Goal: Communication & Community: Participate in discussion

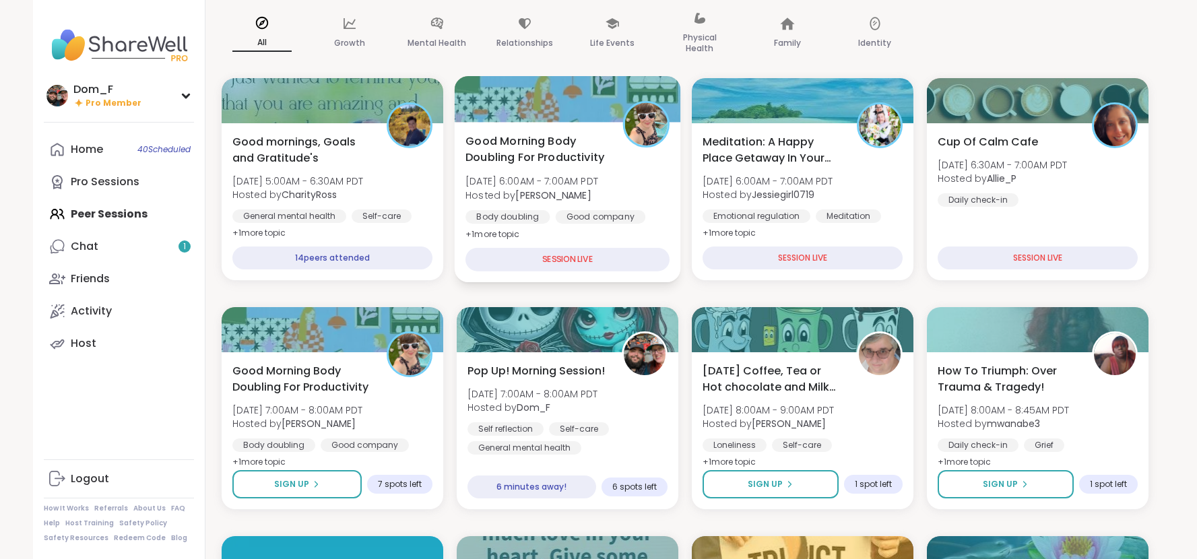
scroll to position [113, 0]
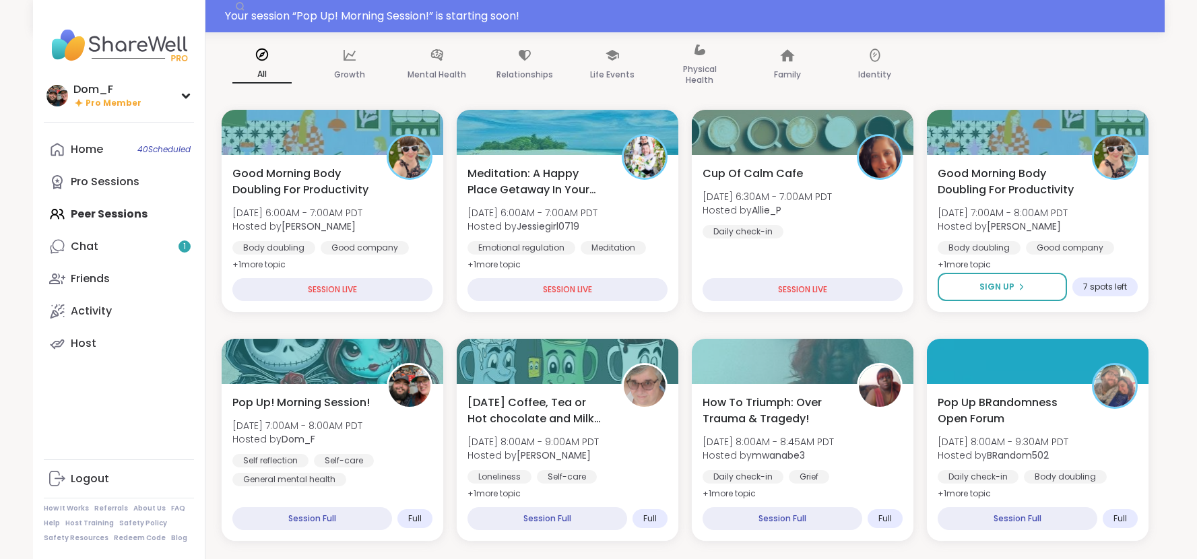
scroll to position [145, 0]
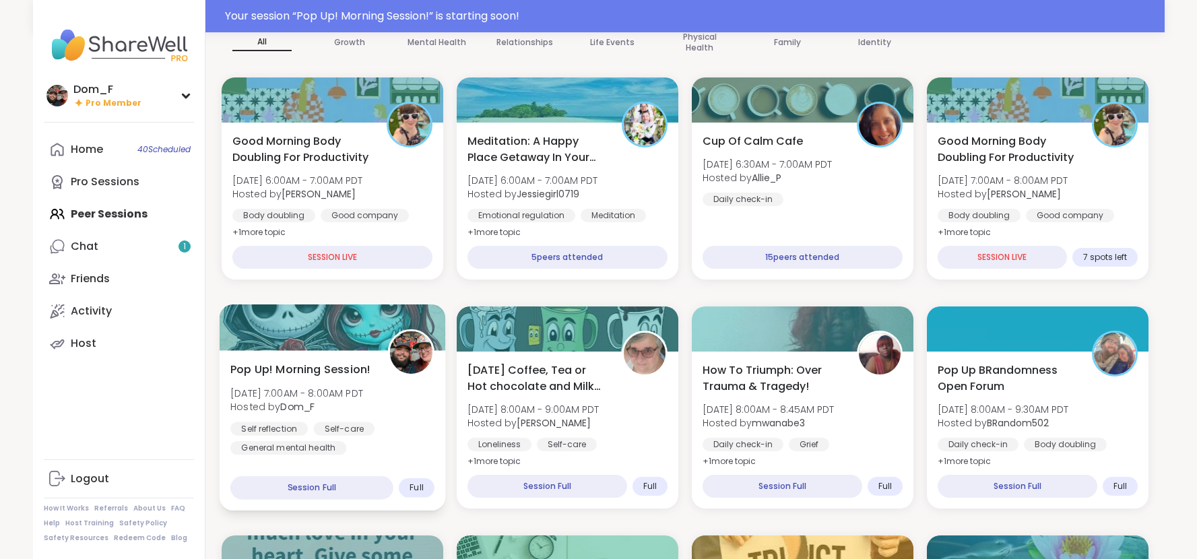
click at [410, 424] on div "Self reflection Self-care General mental health" at bounding box center [332, 438] width 204 height 33
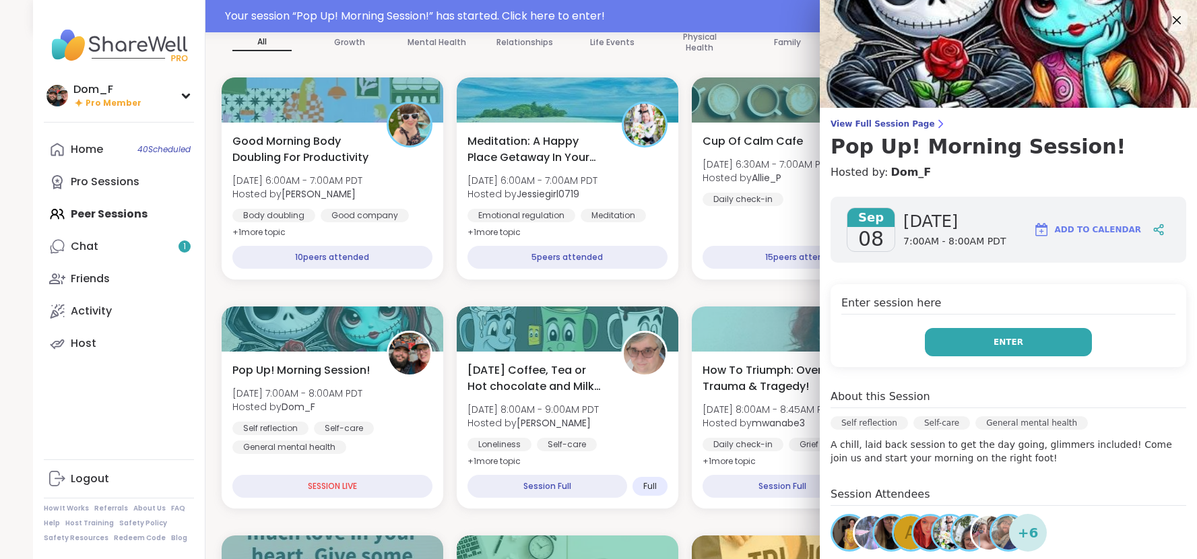
click at [1025, 348] on button "Enter" at bounding box center [1008, 342] width 167 height 28
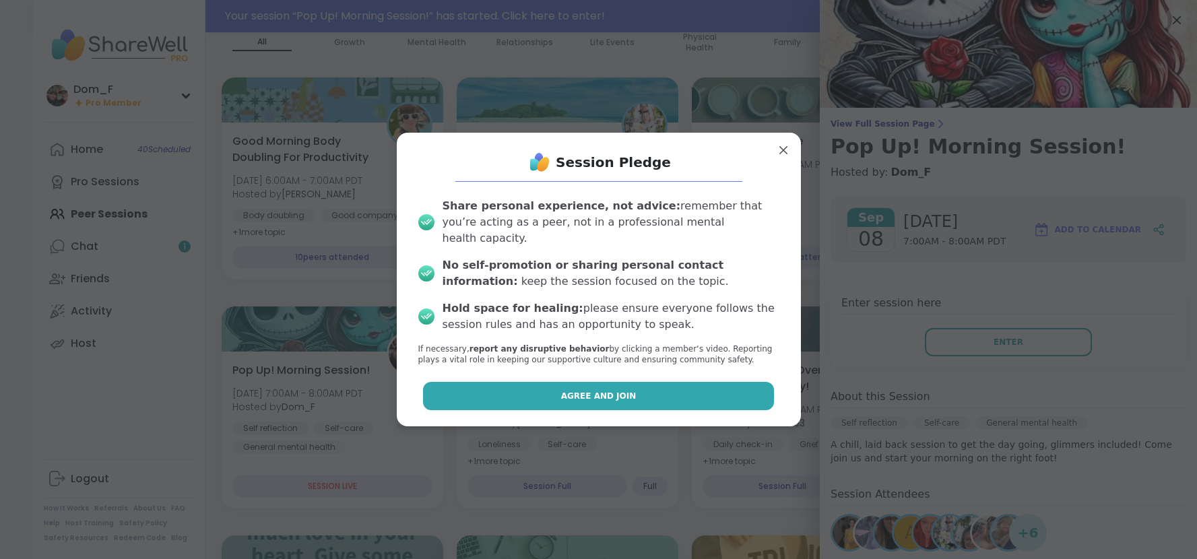
click at [667, 396] on button "Agree and Join" at bounding box center [598, 396] width 351 height 28
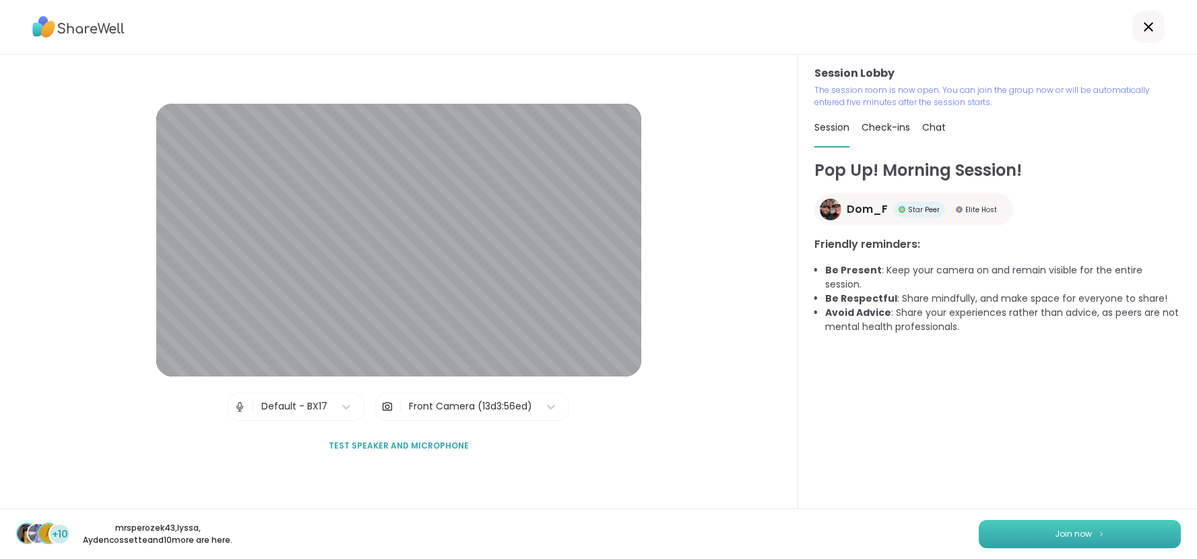
click at [1137, 532] on button "Join now" at bounding box center [1080, 534] width 202 height 28
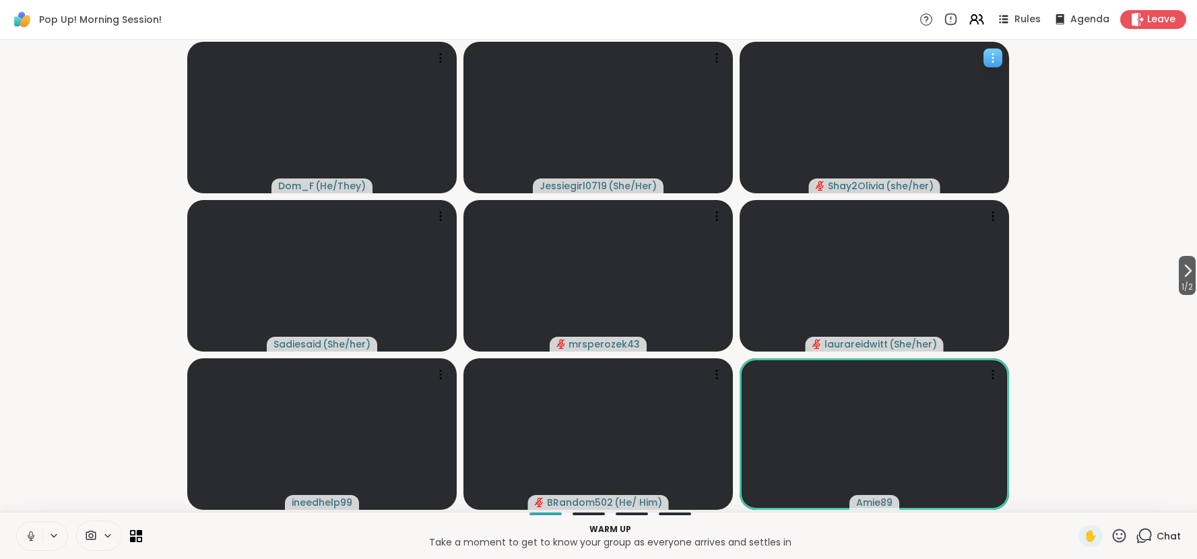
click at [994, 59] on icon at bounding box center [992, 57] width 13 height 13
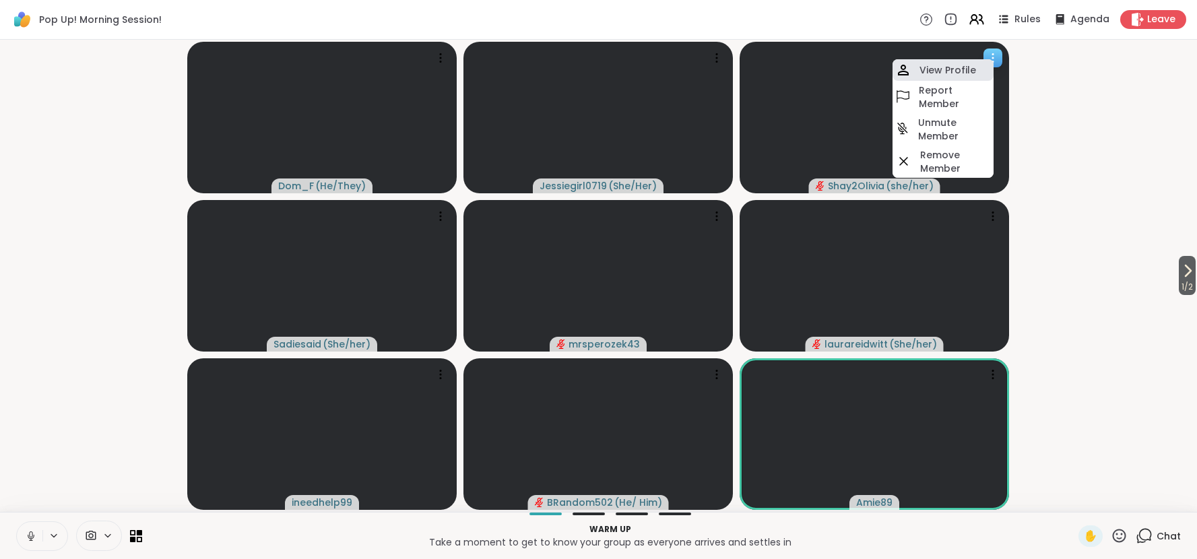
click at [980, 65] on div "View Profile" at bounding box center [943, 70] width 101 height 22
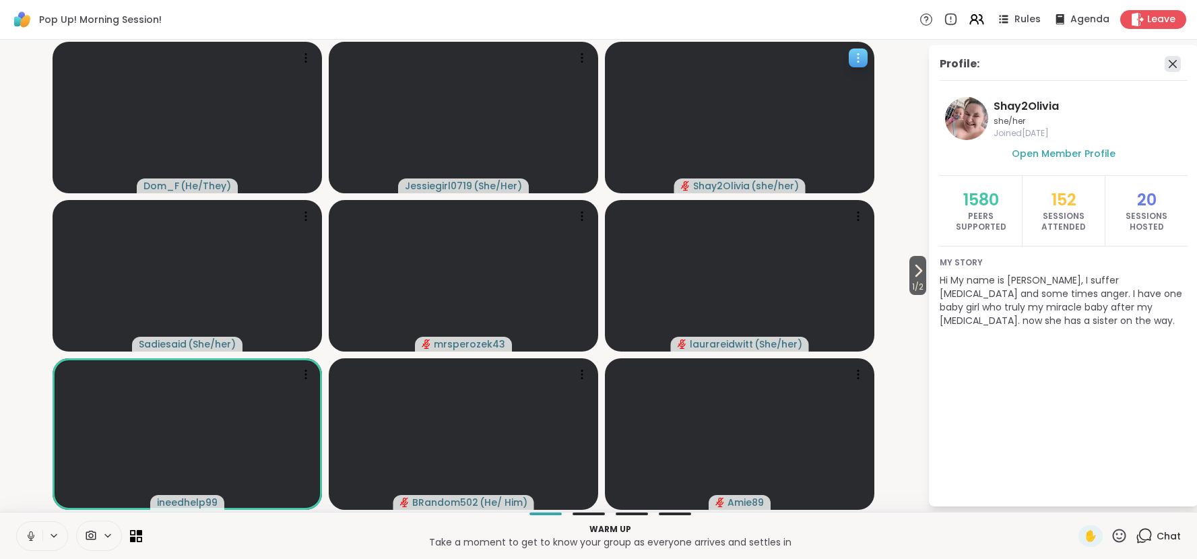
click at [1176, 62] on icon at bounding box center [1173, 64] width 16 height 16
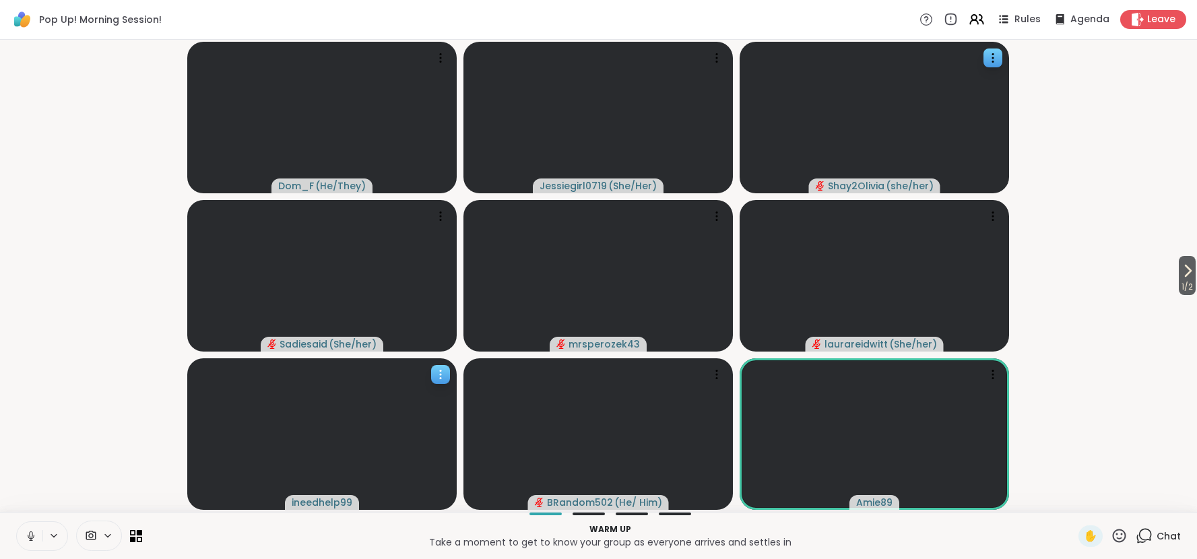
click at [443, 376] on icon at bounding box center [440, 374] width 13 height 13
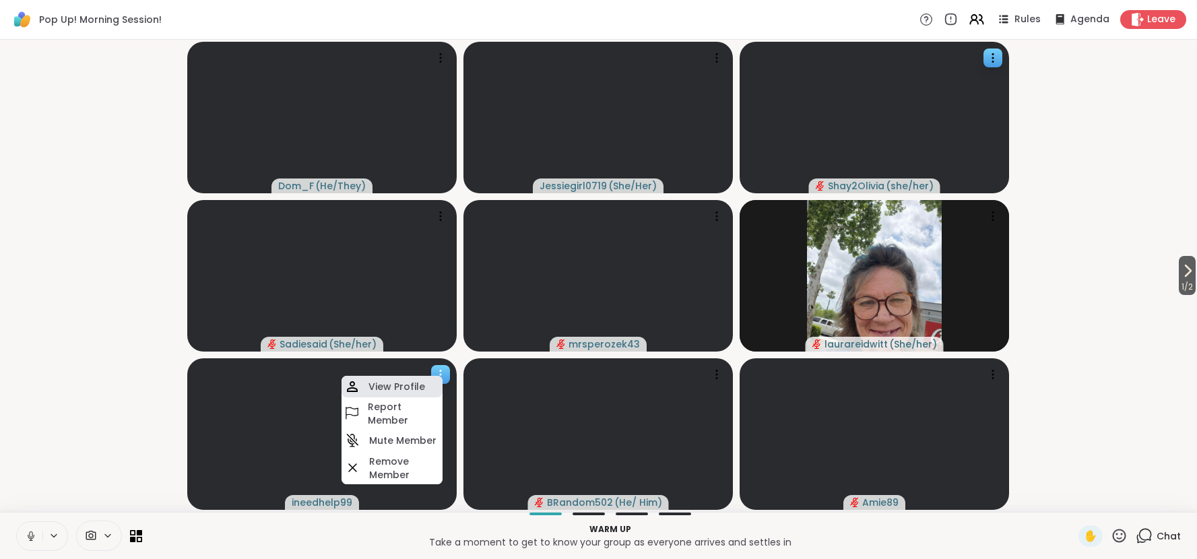
click at [433, 381] on div "View Profile" at bounding box center [392, 387] width 101 height 22
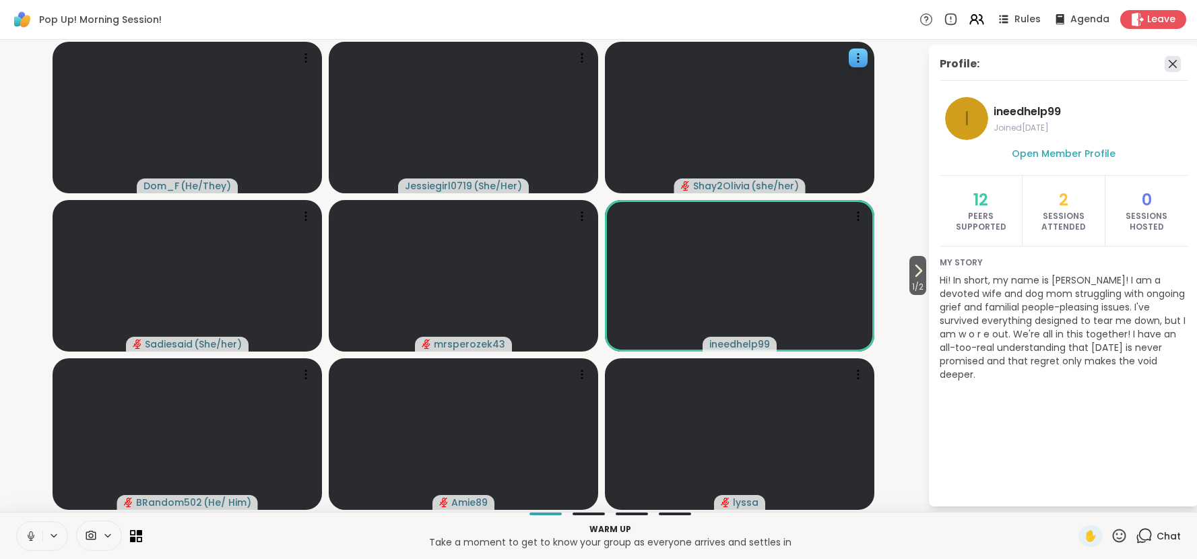
click at [1174, 60] on icon at bounding box center [1173, 64] width 16 height 16
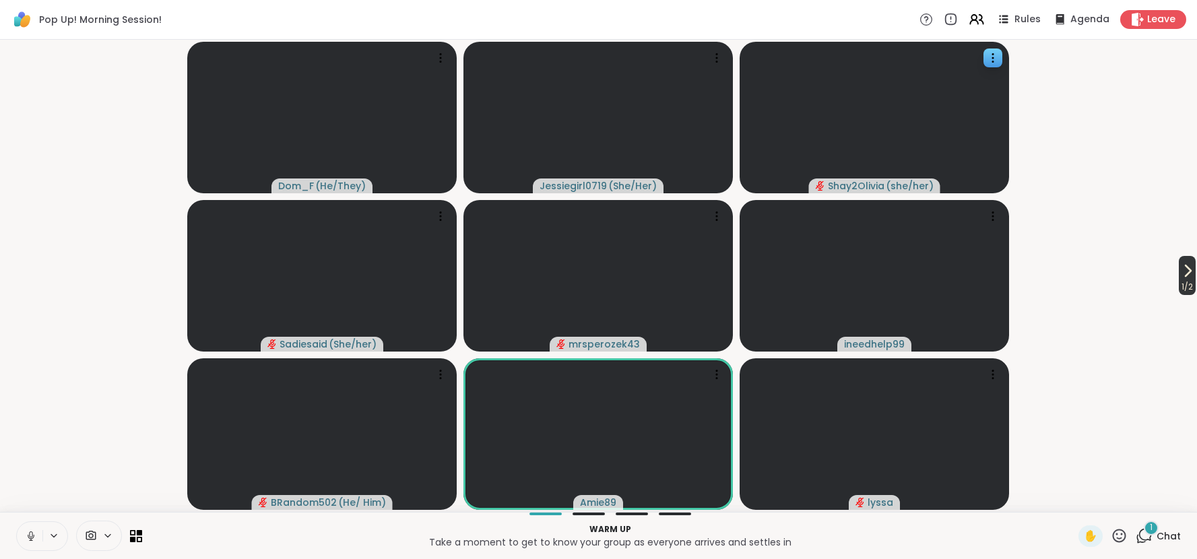
click at [1184, 272] on icon at bounding box center [1187, 271] width 16 height 16
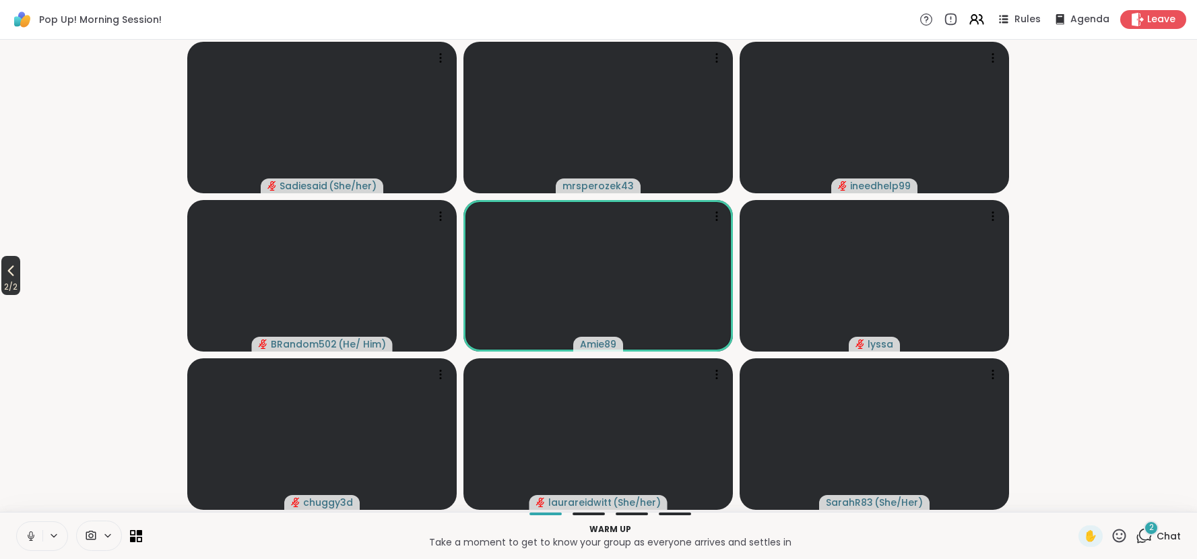
click at [16, 269] on icon at bounding box center [11, 271] width 16 height 16
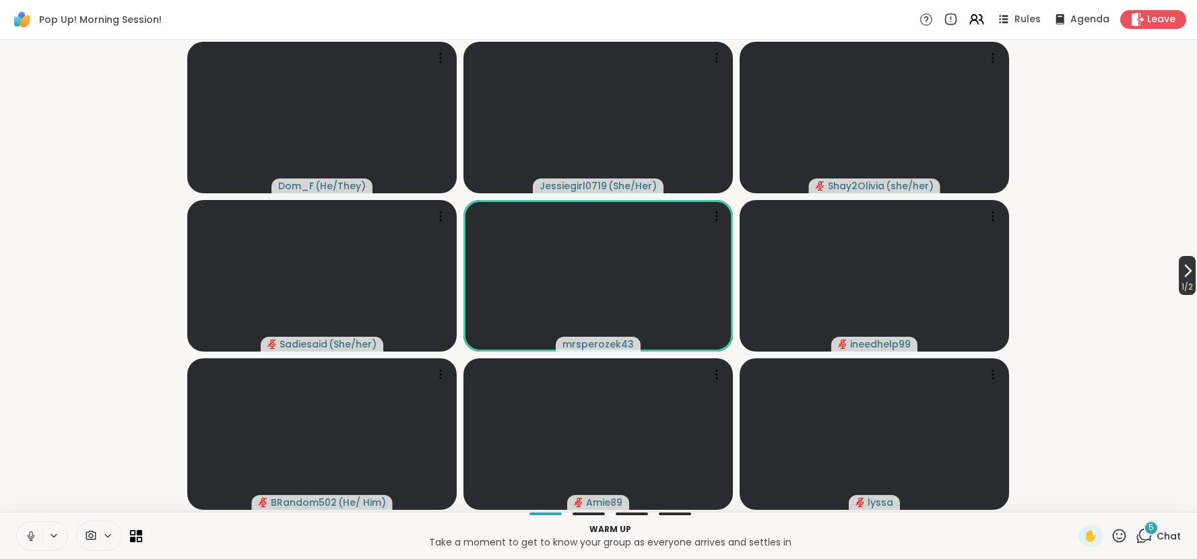
click at [1190, 273] on icon at bounding box center [1187, 271] width 16 height 16
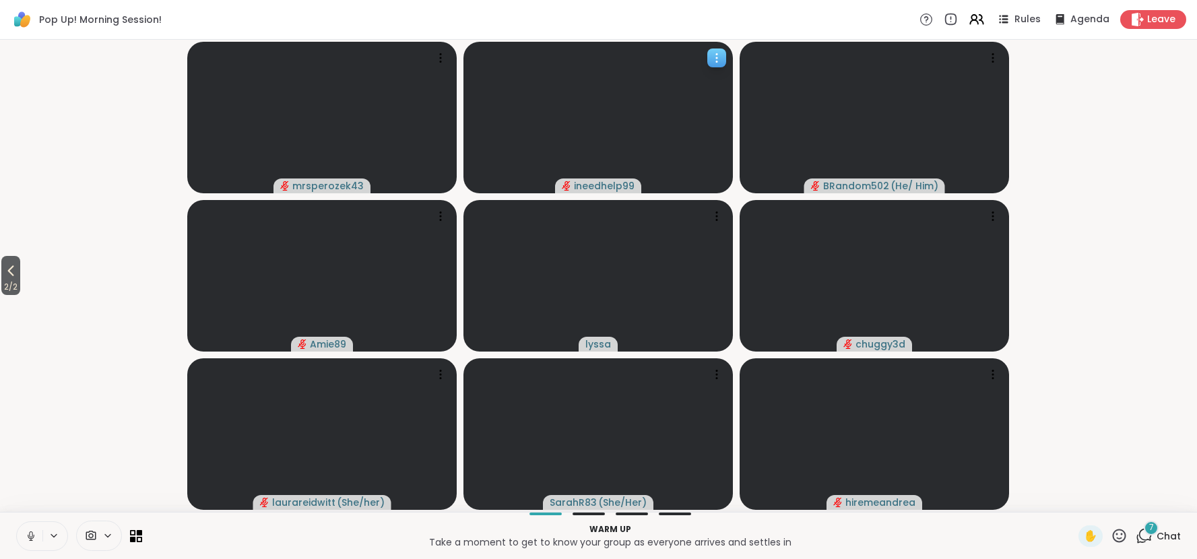
click at [714, 63] on icon at bounding box center [716, 57] width 13 height 13
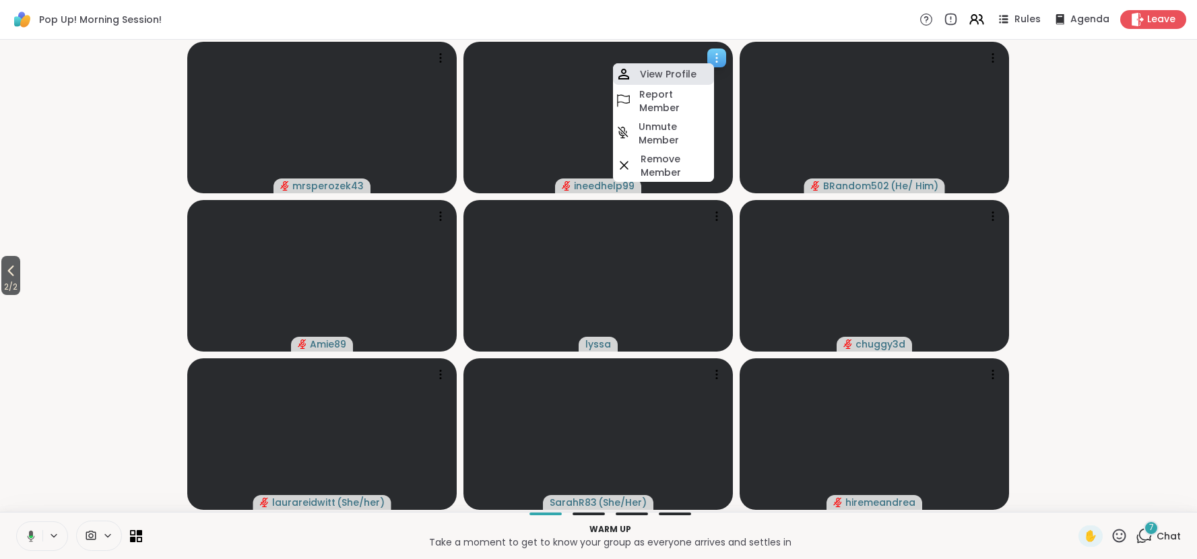
click at [679, 65] on div "View Profile" at bounding box center [663, 74] width 101 height 22
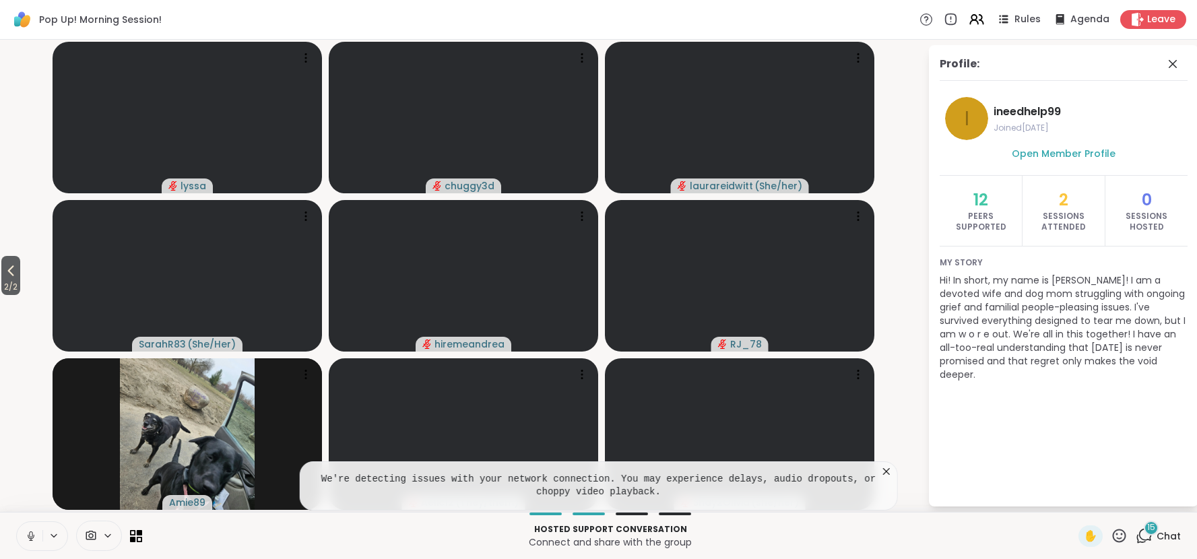
click at [886, 469] on icon at bounding box center [886, 471] width 13 height 13
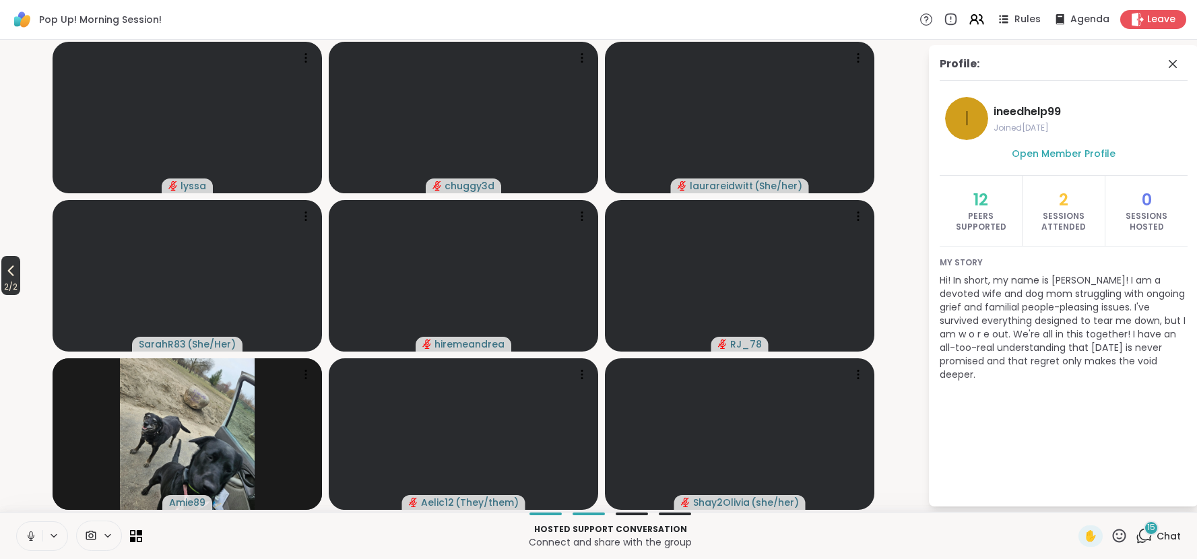
click at [17, 271] on icon at bounding box center [11, 271] width 16 height 16
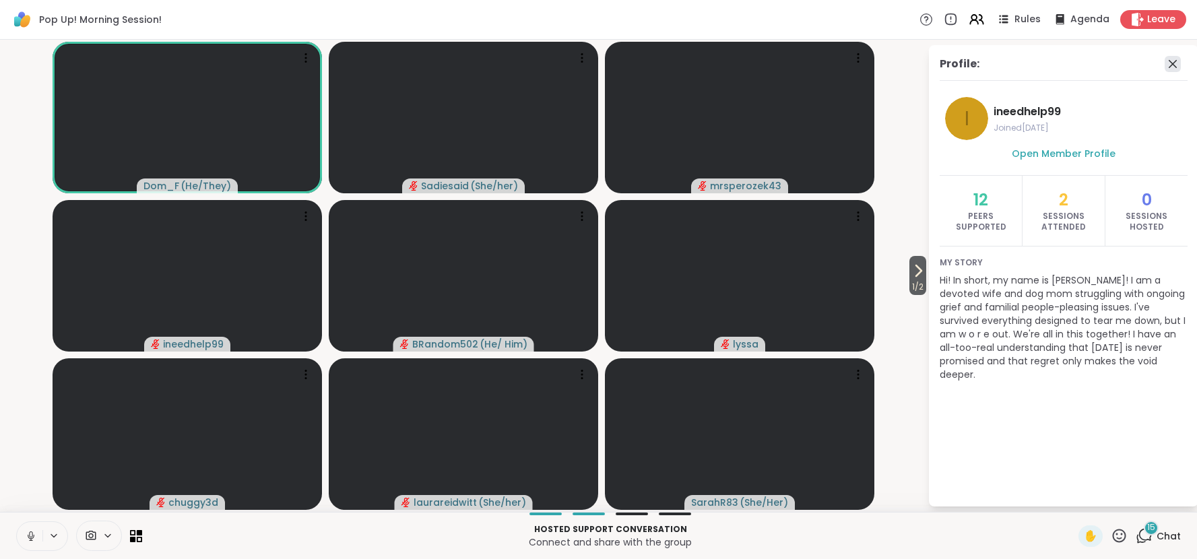
click at [1171, 65] on icon at bounding box center [1173, 64] width 16 height 16
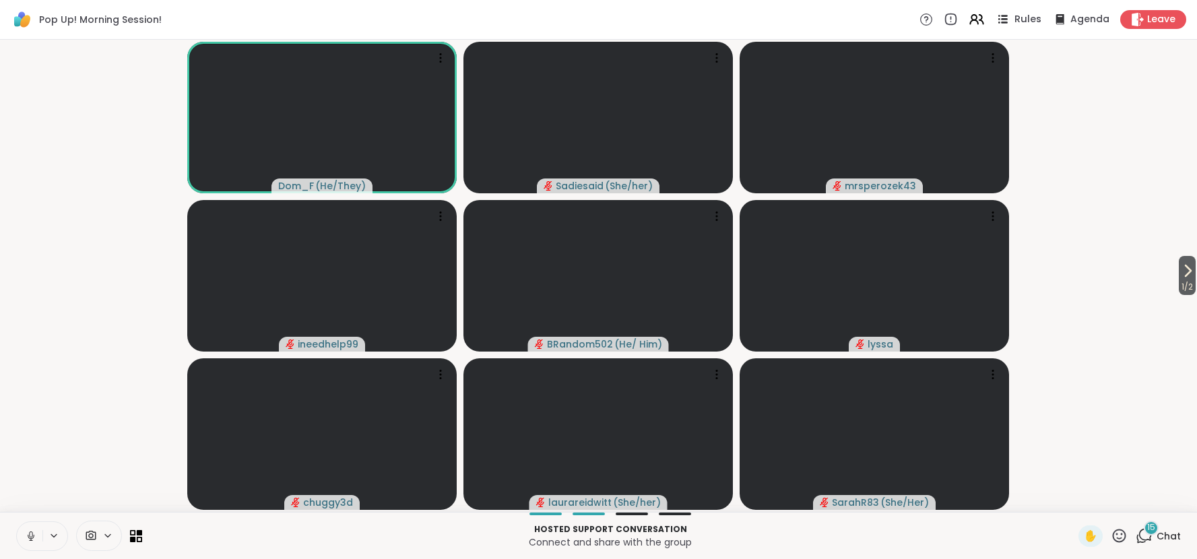
click at [1027, 18] on span "Rules" at bounding box center [1028, 20] width 28 height 14
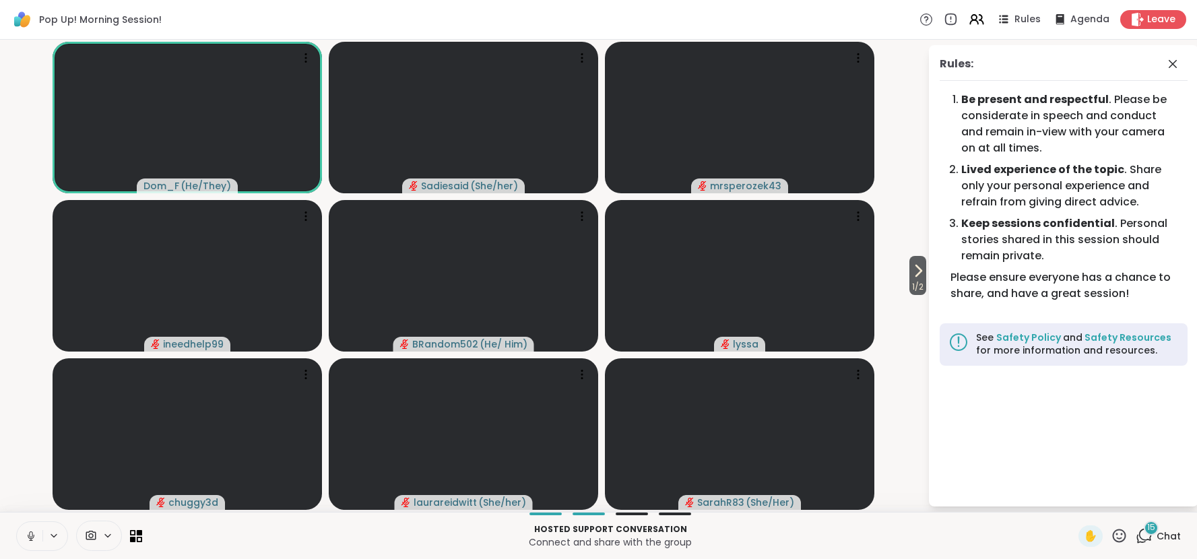
click at [989, 16] on div "Rules Agenda Leave" at bounding box center [1052, 19] width 267 height 19
click at [981, 19] on icon at bounding box center [976, 19] width 17 height 17
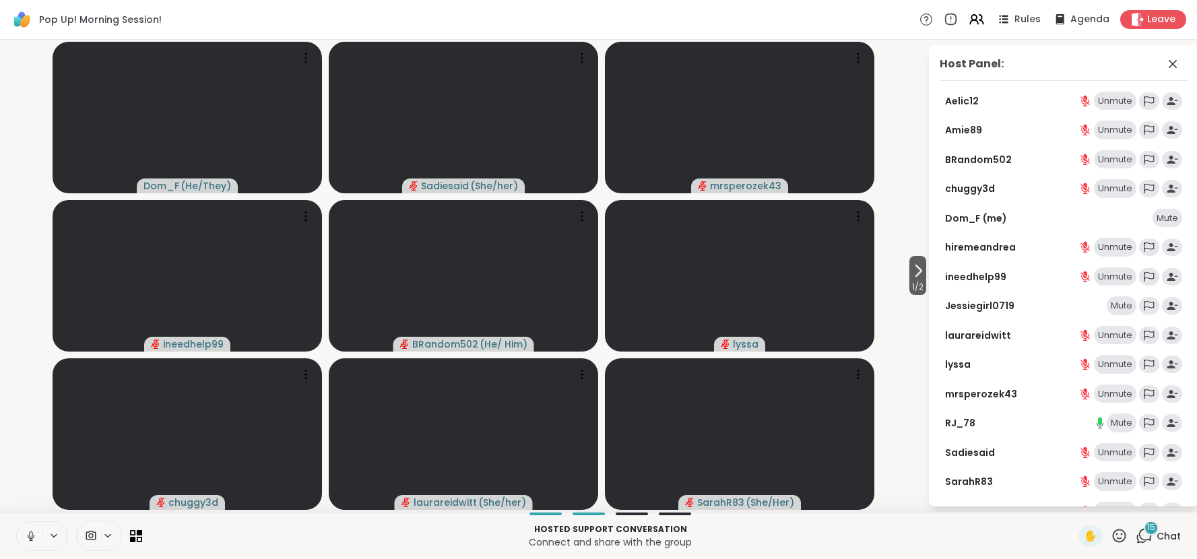
scroll to position [58, 0]
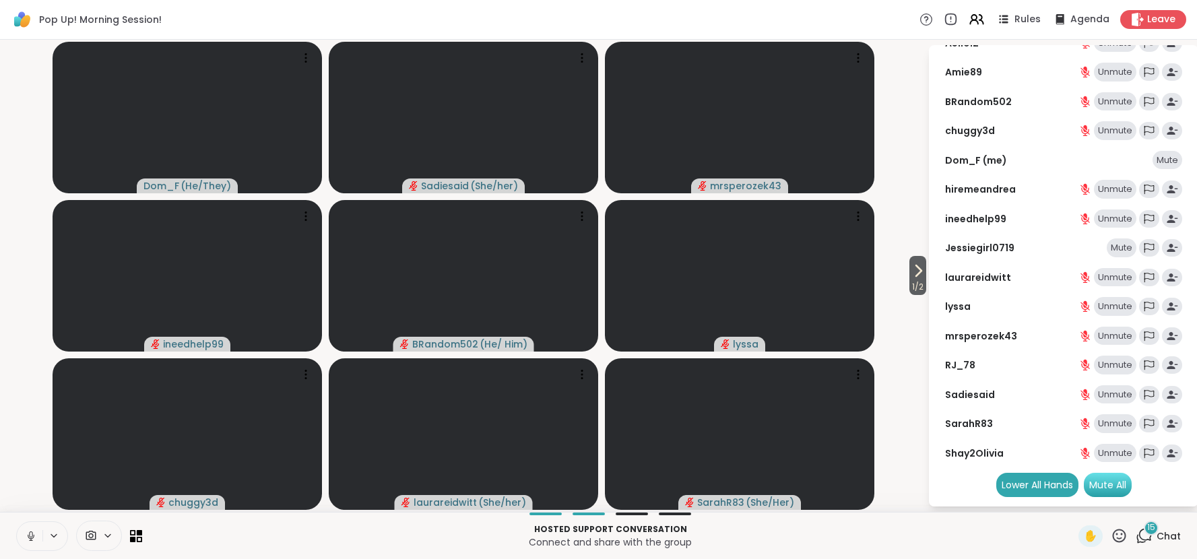
click at [1097, 484] on div "Mute All" at bounding box center [1108, 485] width 48 height 24
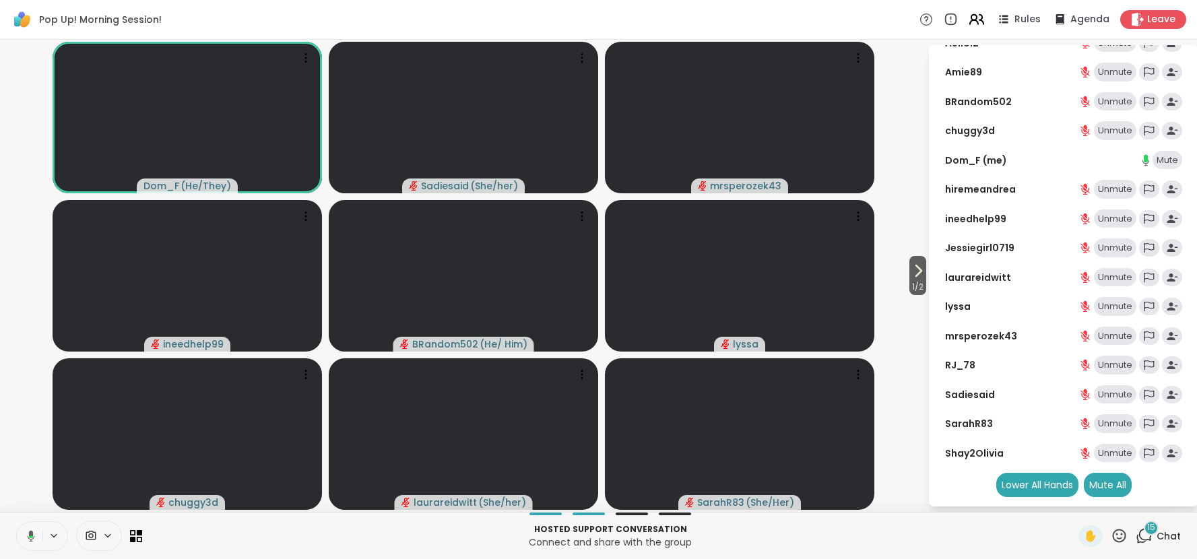
click at [985, 20] on icon at bounding box center [976, 19] width 17 height 17
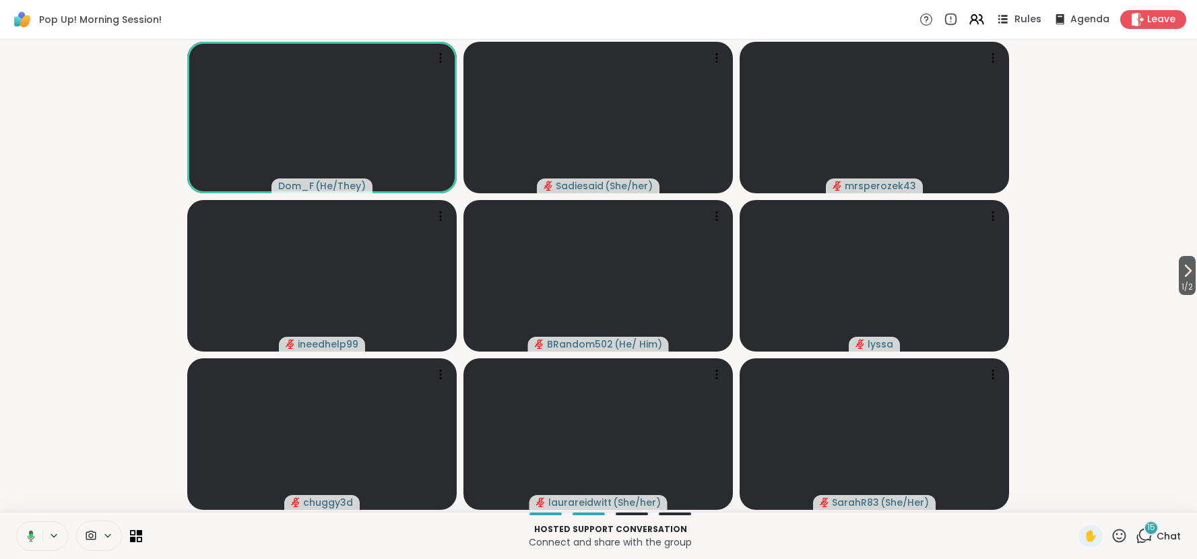
click at [1018, 21] on span "Rules" at bounding box center [1028, 20] width 28 height 14
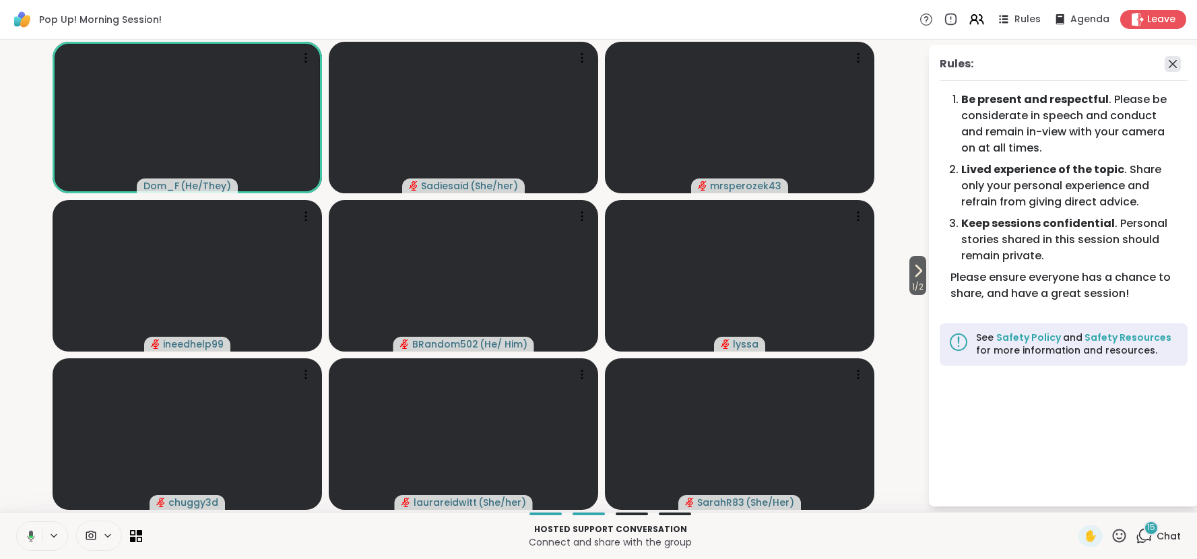
click at [1175, 66] on icon at bounding box center [1173, 64] width 8 height 8
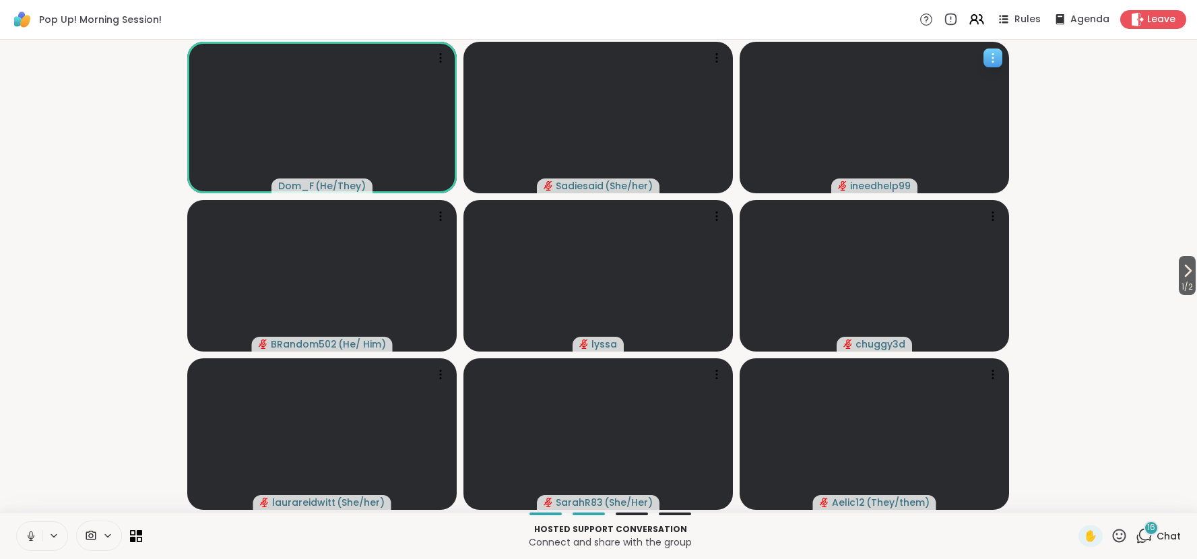
click at [990, 61] on icon at bounding box center [992, 57] width 13 height 13
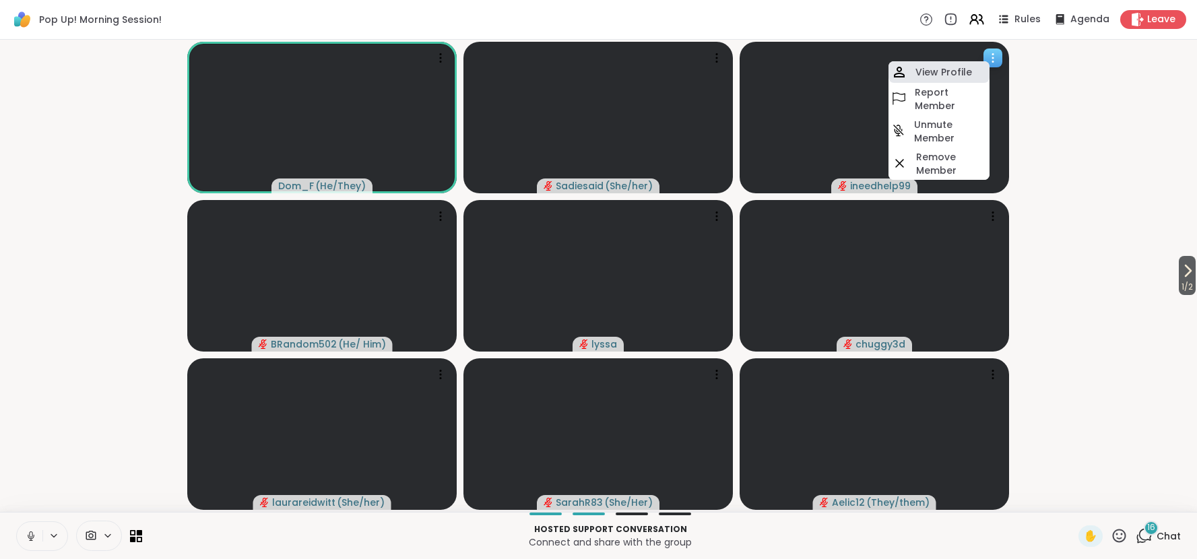
click at [977, 71] on div "View Profile" at bounding box center [938, 72] width 101 height 22
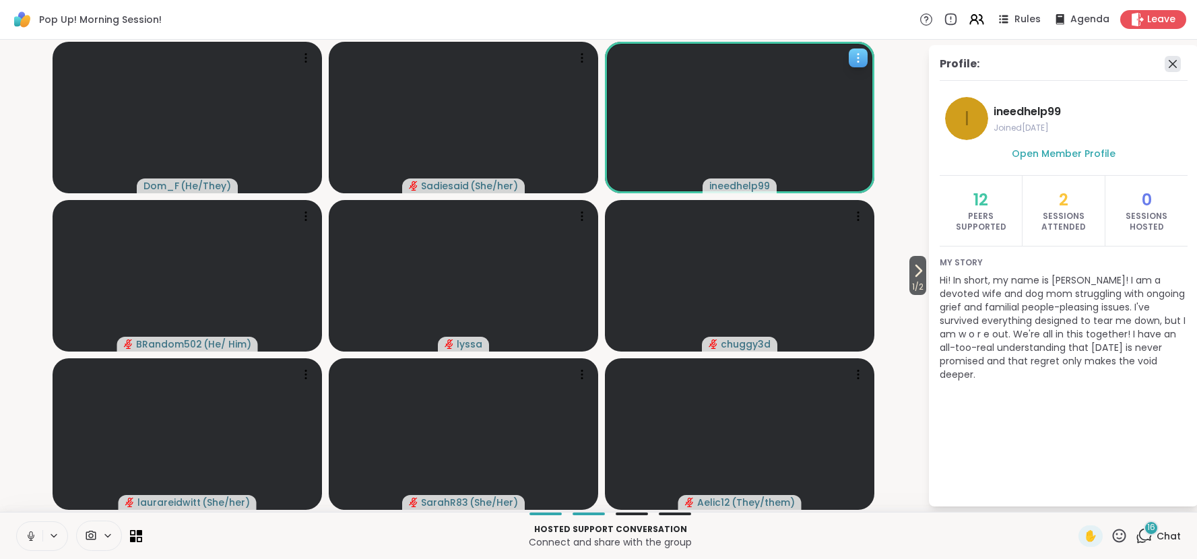
click at [1173, 63] on icon at bounding box center [1173, 64] width 8 height 8
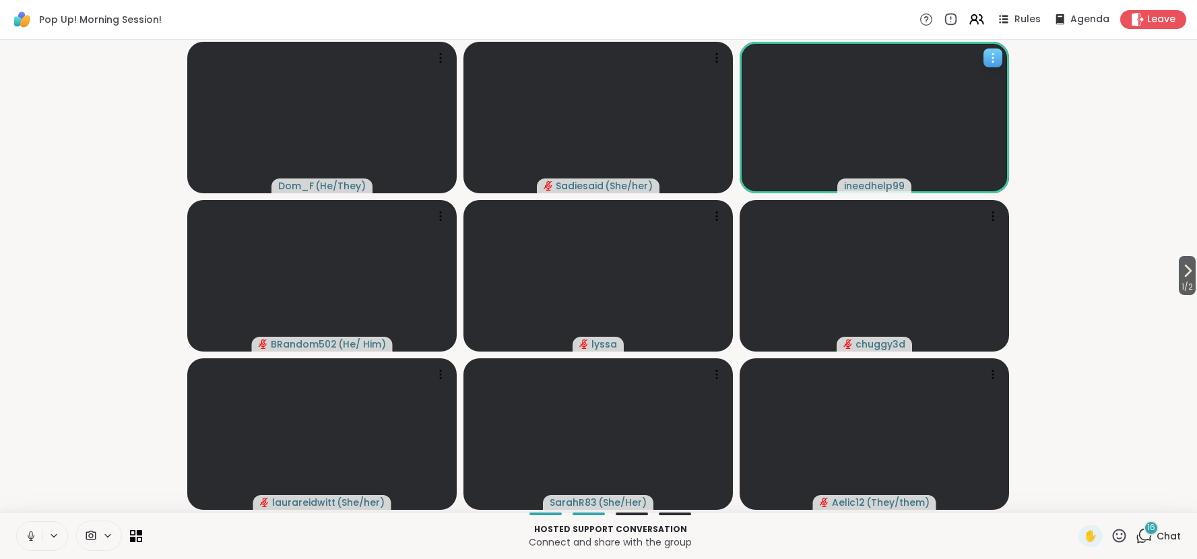
click at [1058, 138] on video-player-container "1 / 2 Dom_F ( He/They ) Sadiesaid ( She/her ) ineedhelp99 BRandom502 ( He/ Him …" at bounding box center [598, 275] width 1181 height 461
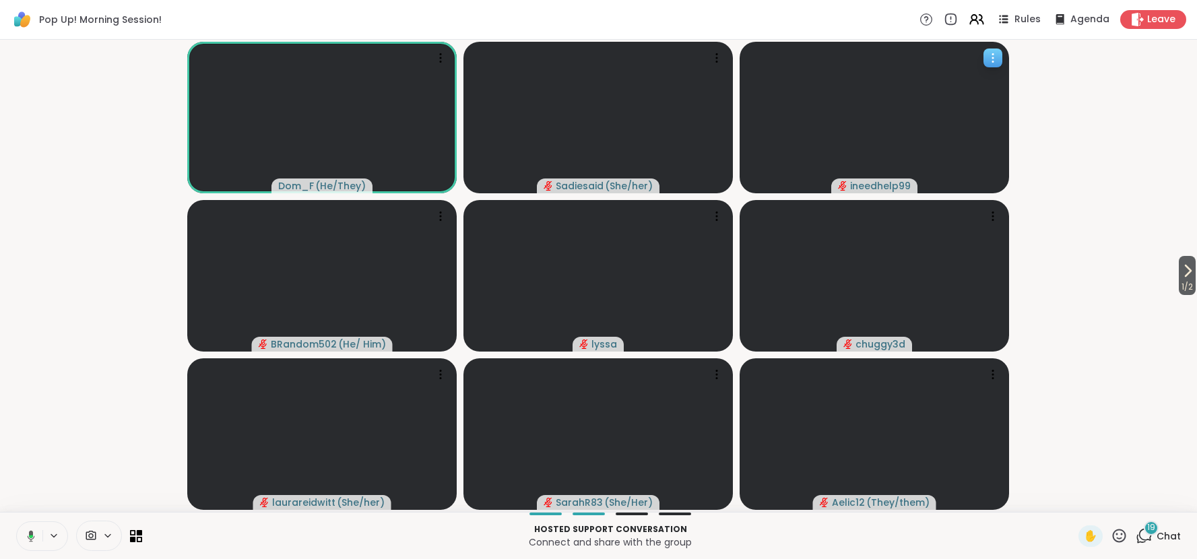
click at [1058, 138] on video-player-container "1 / 2 Dom_F ( He/They ) Sadiesaid ( She/her ) ineedhelp99 BRandom502 ( He/ Him …" at bounding box center [598, 275] width 1181 height 461
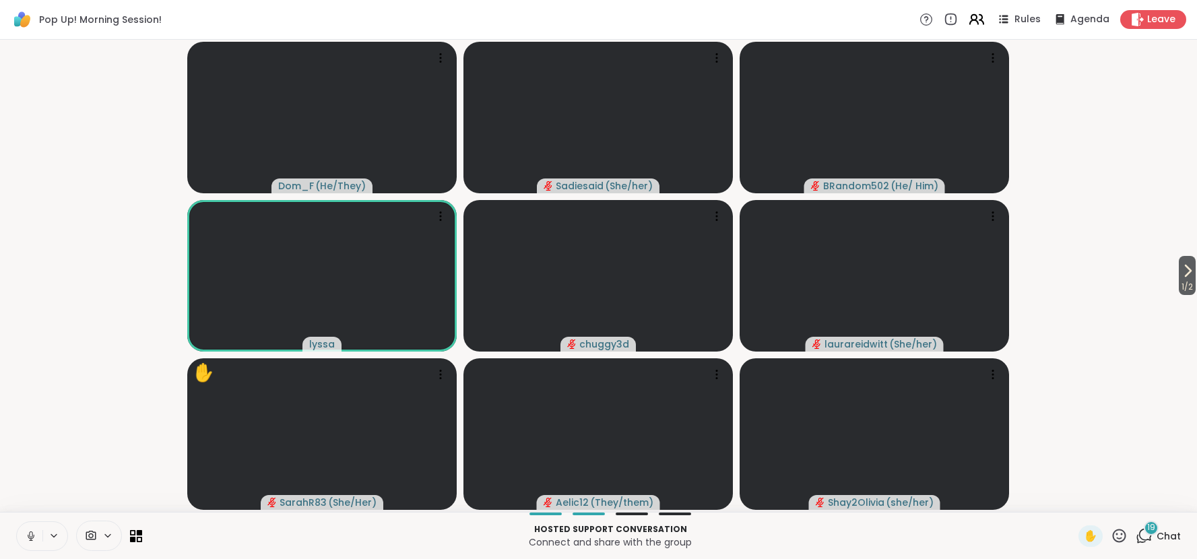
click at [982, 18] on icon at bounding box center [976, 19] width 17 height 17
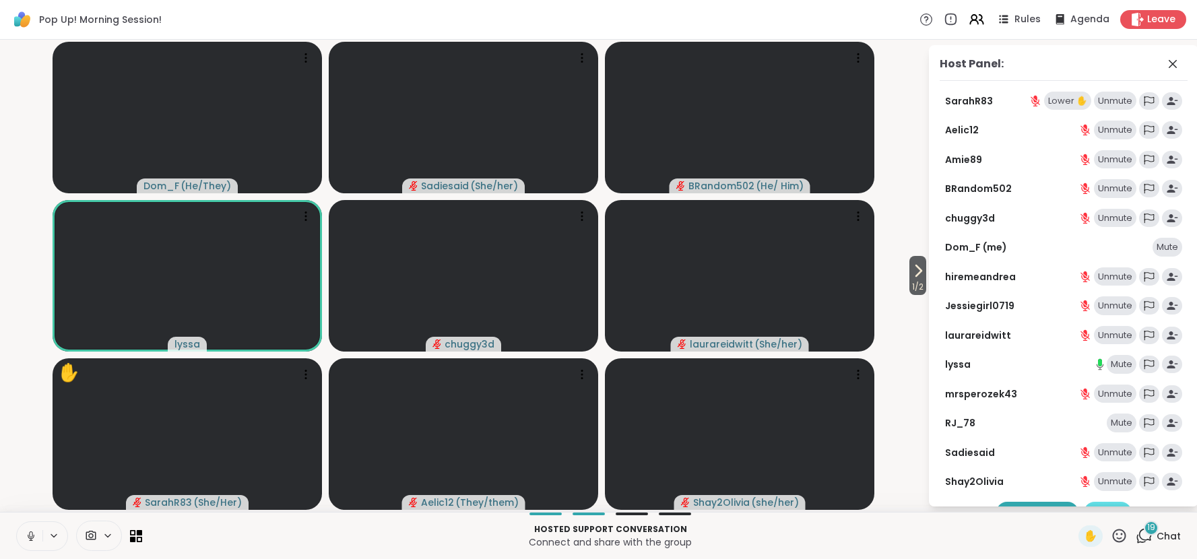
click at [1117, 502] on div "Mute All" at bounding box center [1108, 514] width 48 height 24
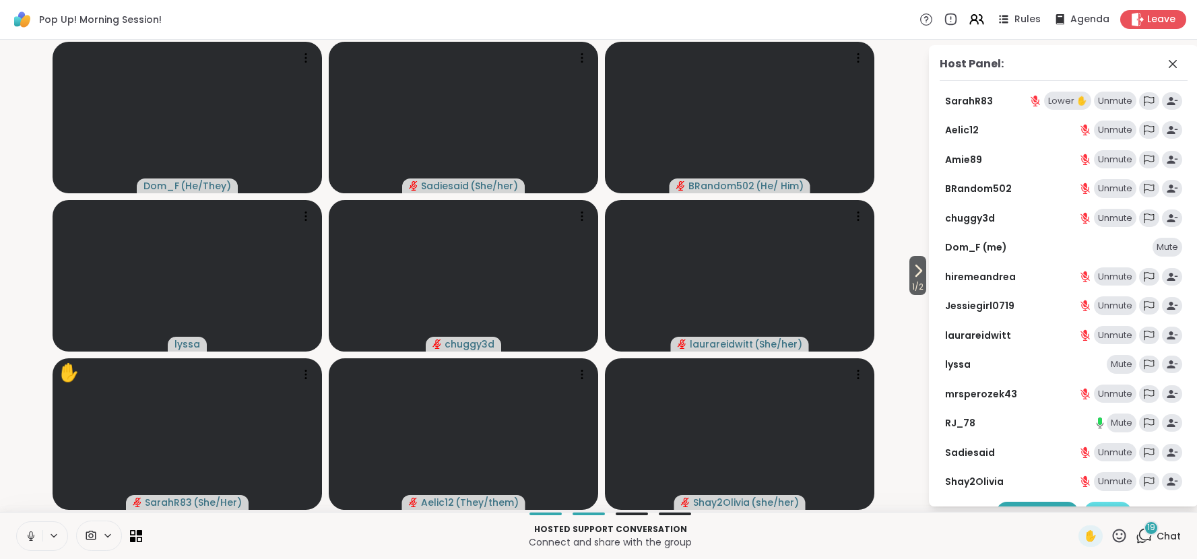
scroll to position [28, 0]
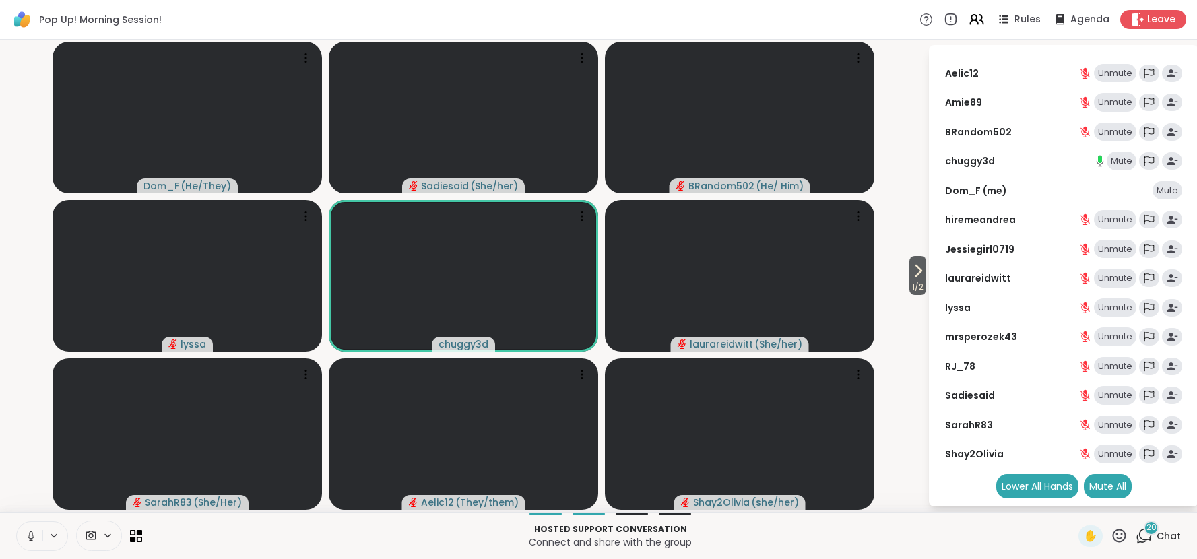
click at [799, 15] on div "Pop Up! Morning Session! Rules Agenda Leave" at bounding box center [598, 20] width 1197 height 40
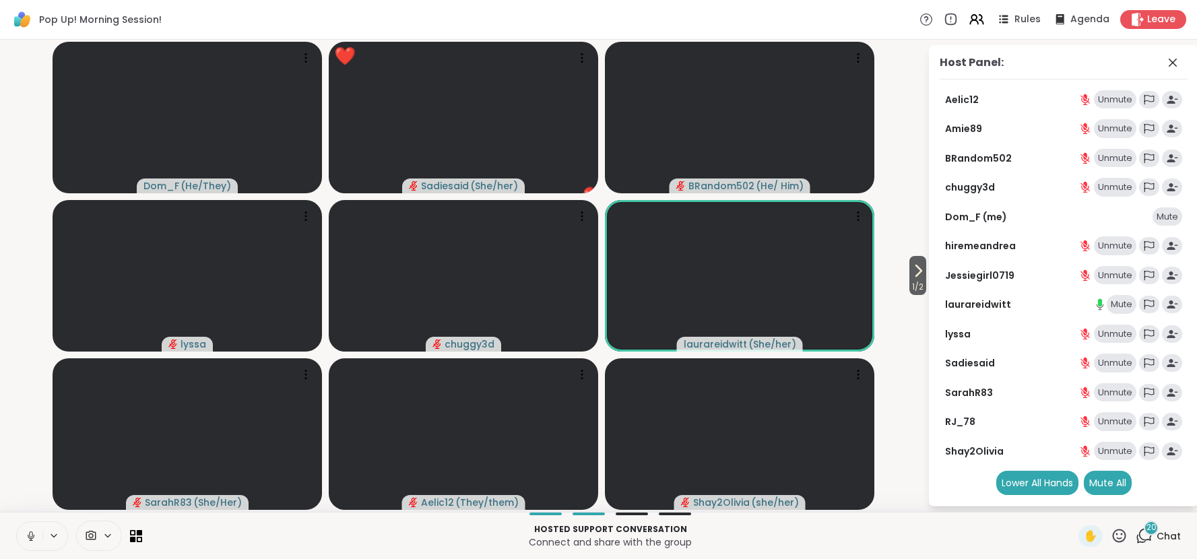
scroll to position [1, 0]
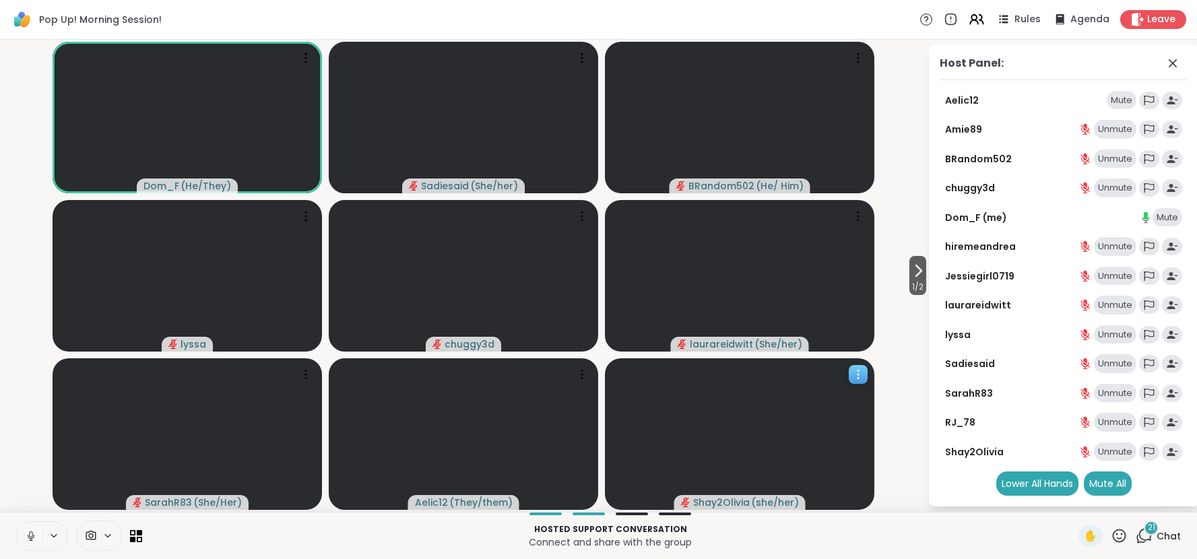
click at [858, 379] on icon at bounding box center [857, 378] width 1 height 1
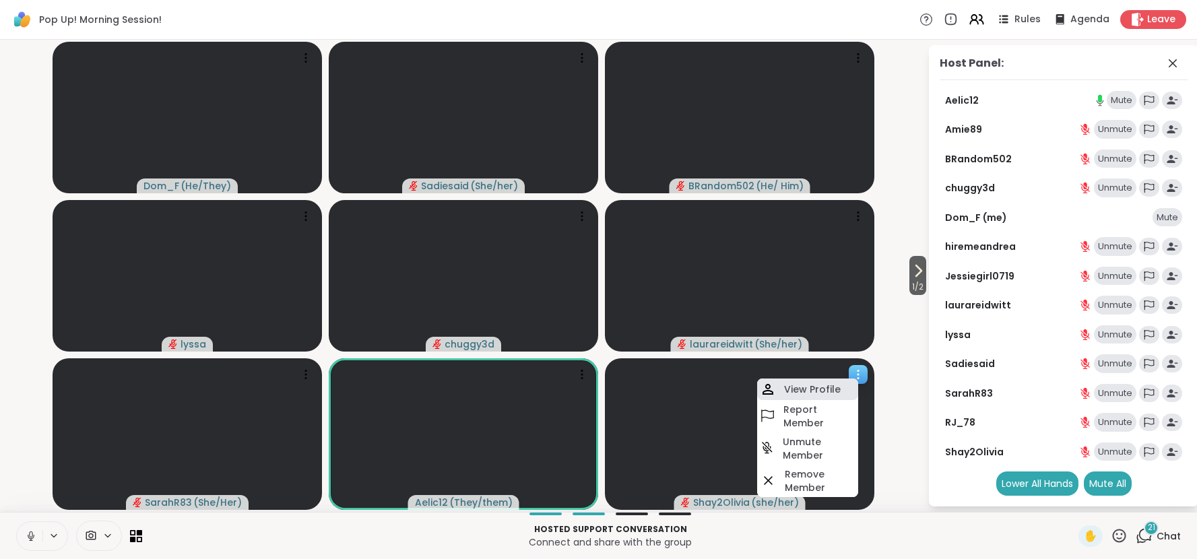
click at [825, 394] on h4 "View Profile" at bounding box center [812, 389] width 57 height 13
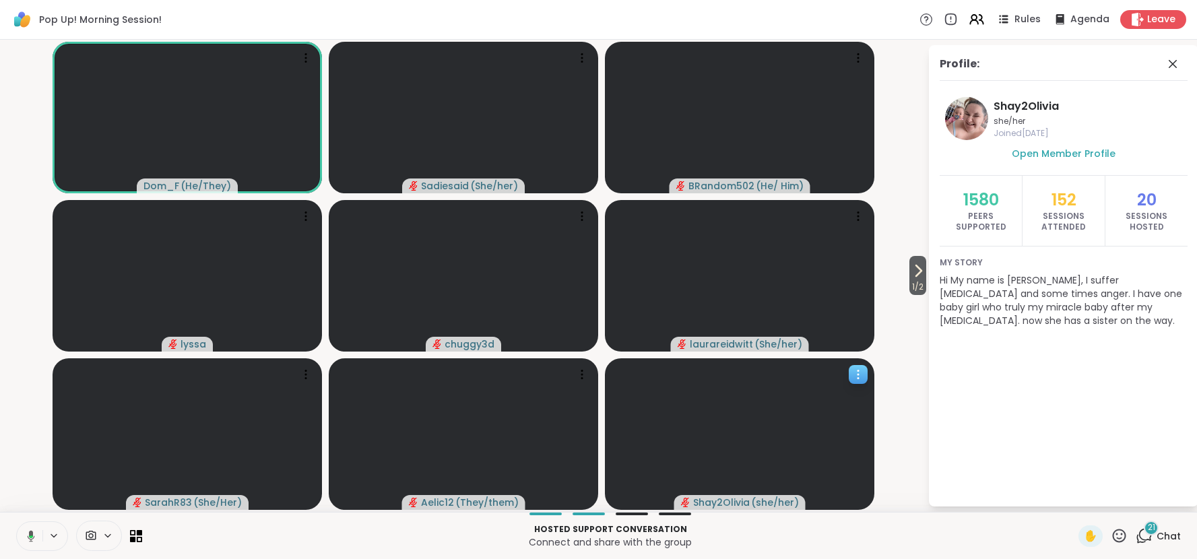
click at [859, 377] on icon at bounding box center [857, 374] width 13 height 13
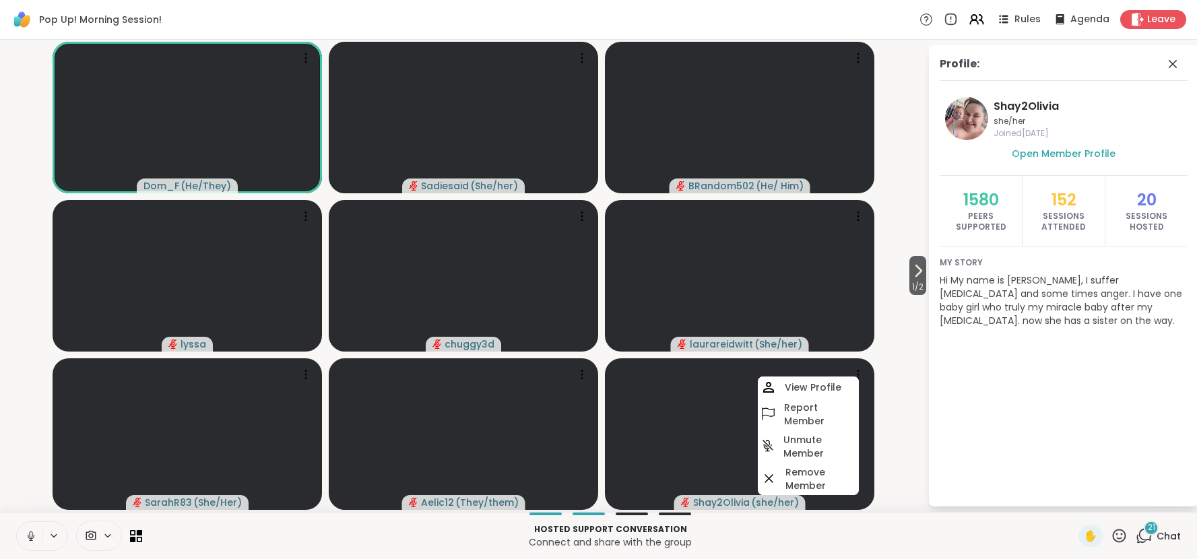
click at [901, 357] on video-player-container "1 / 2 Dom_F ( He/They ) Sadiesaid ( She/her ) BRandom502 ( He/ Him ) lyssa chug…" at bounding box center [463, 275] width 911 height 461
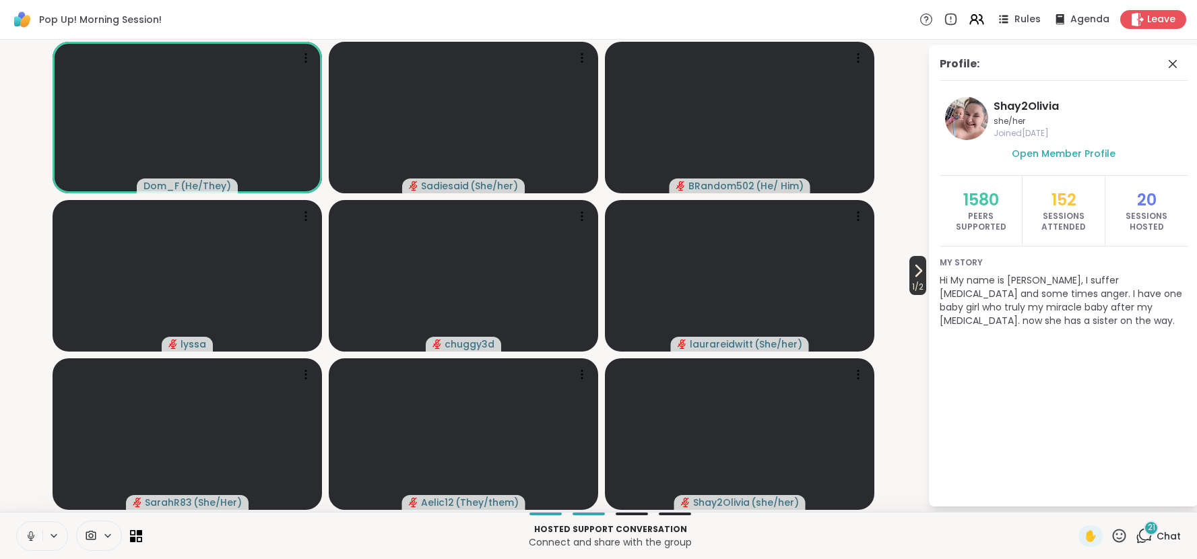
click at [915, 279] on span "1 / 2" at bounding box center [917, 287] width 17 height 16
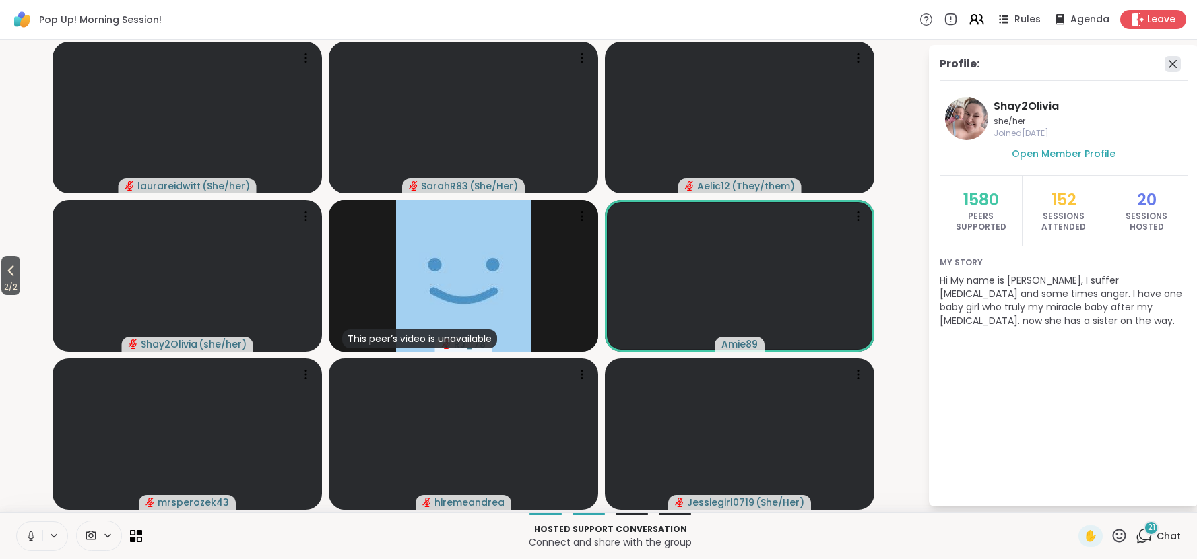
click at [1174, 65] on icon at bounding box center [1173, 64] width 8 height 8
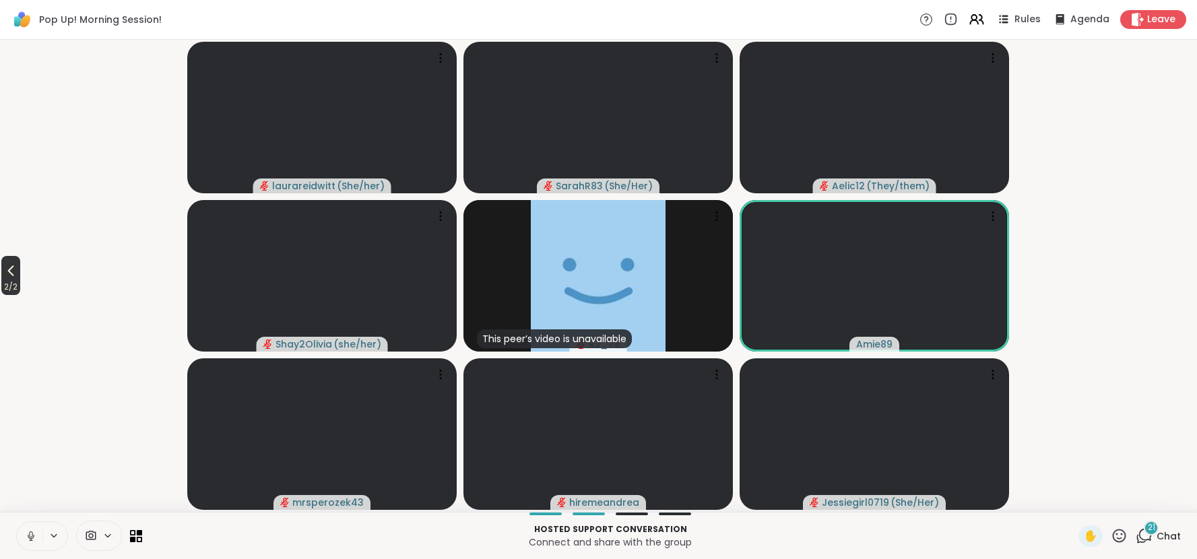
click at [15, 278] on icon at bounding box center [11, 271] width 16 height 16
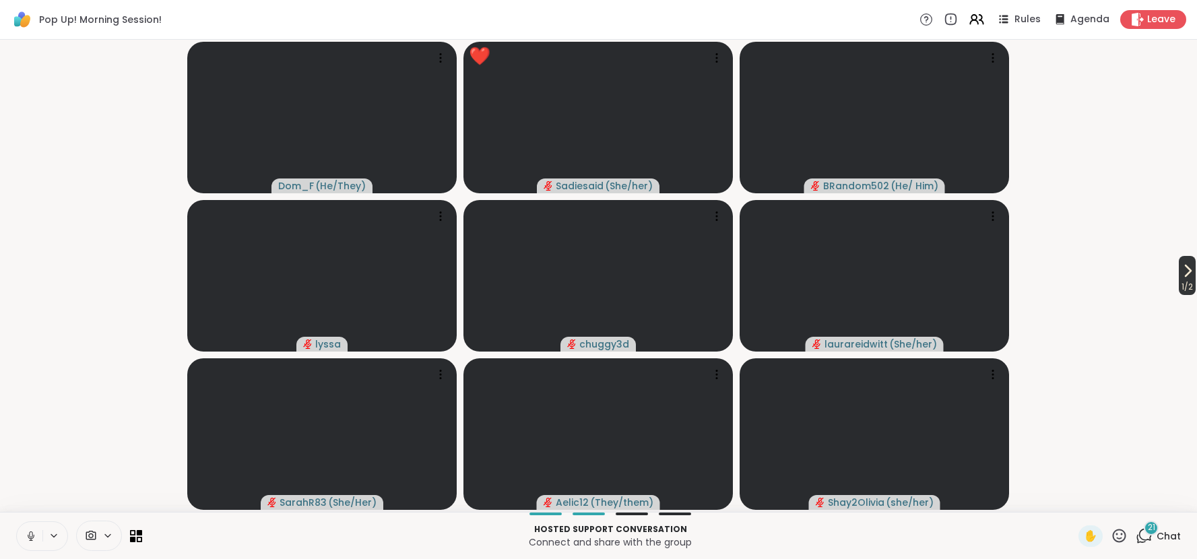
click at [1182, 273] on icon at bounding box center [1187, 271] width 16 height 16
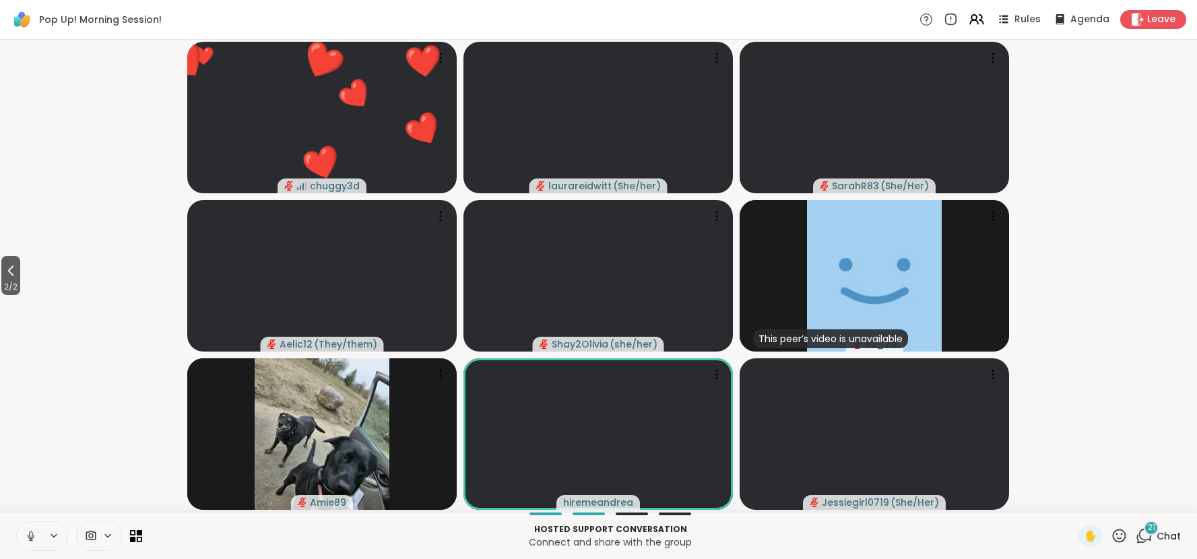
click at [1118, 535] on icon at bounding box center [1119, 535] width 17 height 17
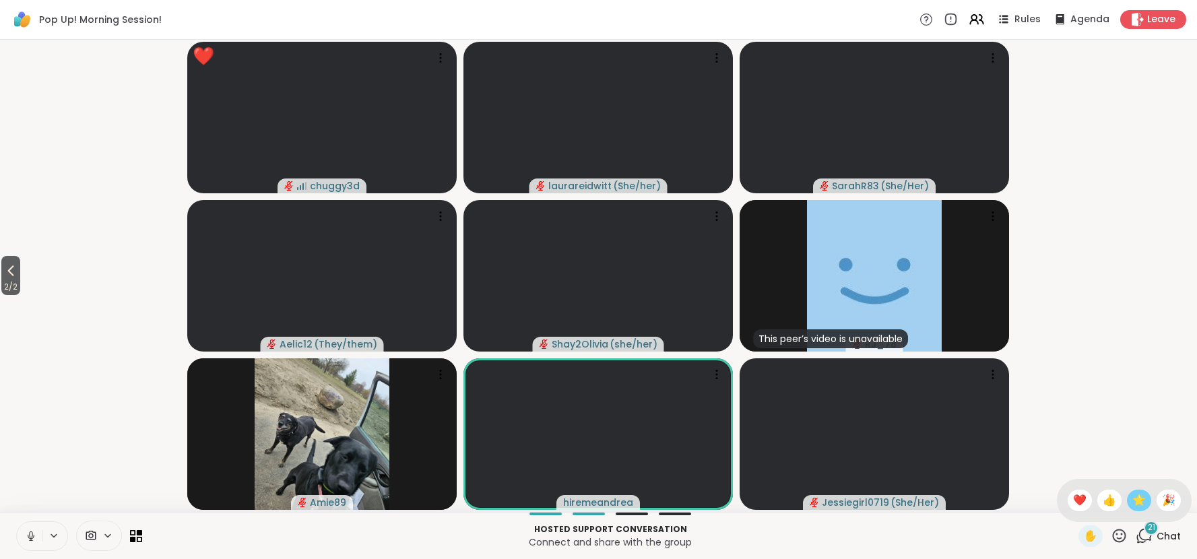
click at [1140, 505] on span "🌟" at bounding box center [1138, 500] width 13 height 16
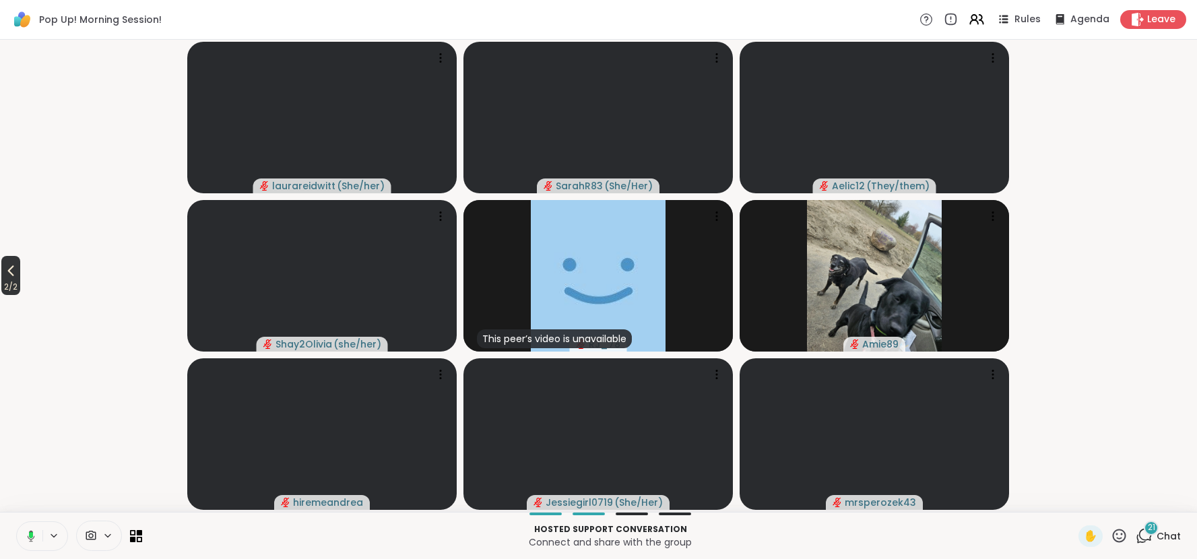
click at [11, 271] on icon at bounding box center [11, 271] width 6 height 11
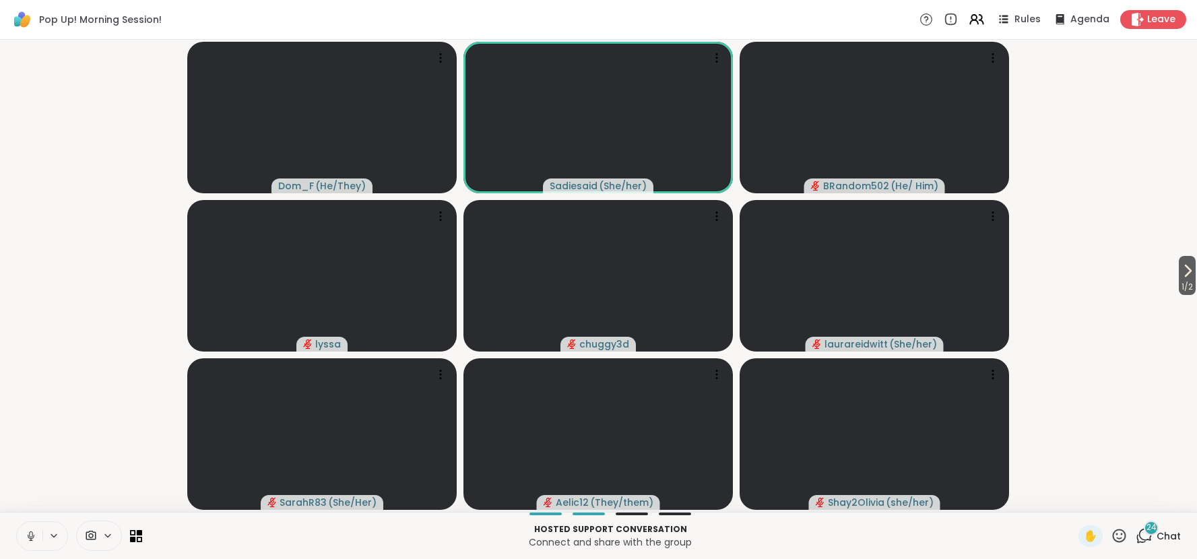
click at [1118, 535] on icon at bounding box center [1119, 535] width 13 height 13
click at [1169, 503] on span "🎉" at bounding box center [1168, 500] width 13 height 16
click at [1125, 536] on icon at bounding box center [1119, 535] width 17 height 17
click at [1138, 510] on div "🌟" at bounding box center [1139, 501] width 24 height 22
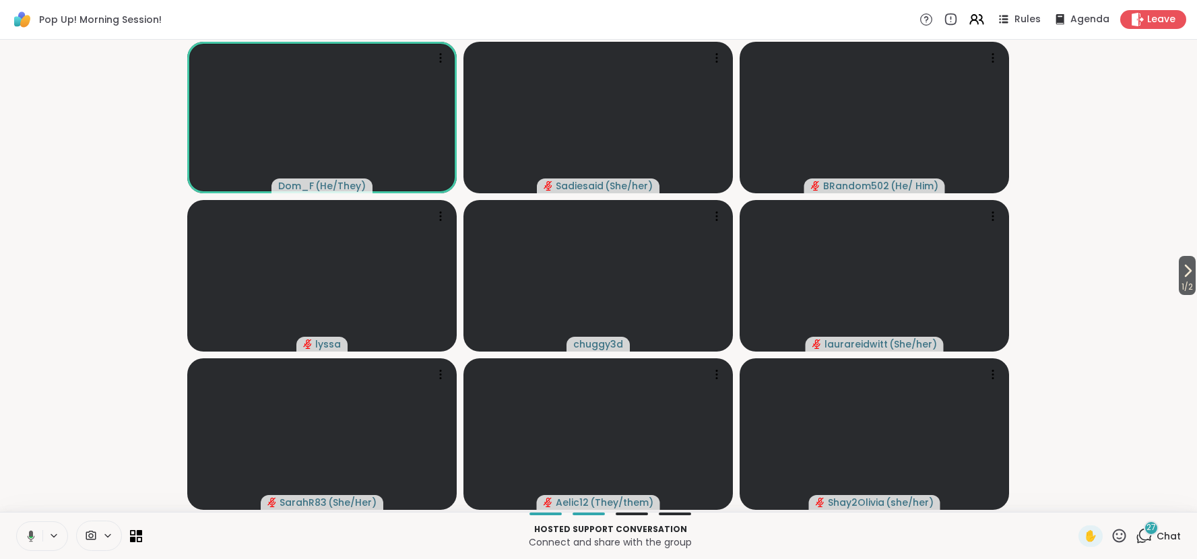
click at [1116, 542] on icon at bounding box center [1119, 535] width 17 height 17
click at [1085, 506] on span "❤️" at bounding box center [1079, 500] width 13 height 16
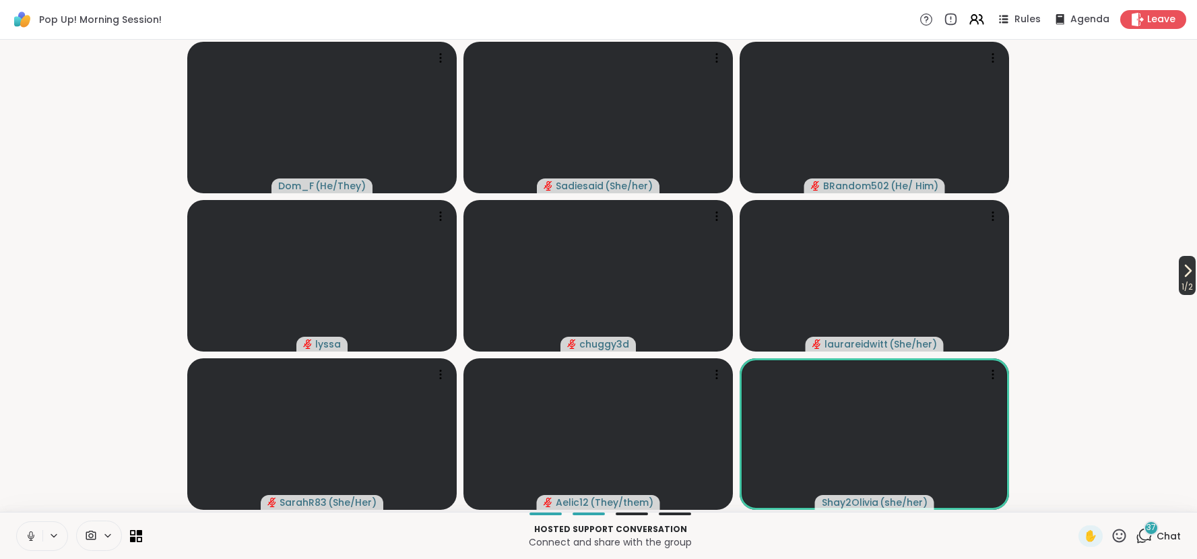
click at [1186, 270] on icon at bounding box center [1188, 270] width 5 height 11
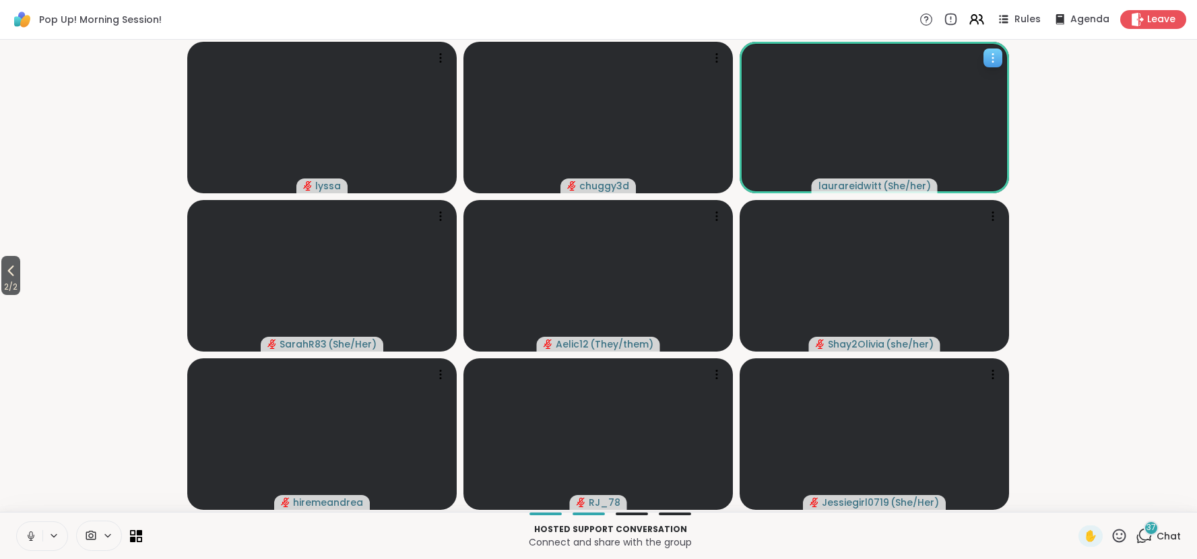
click at [996, 65] on div at bounding box center [992, 57] width 19 height 19
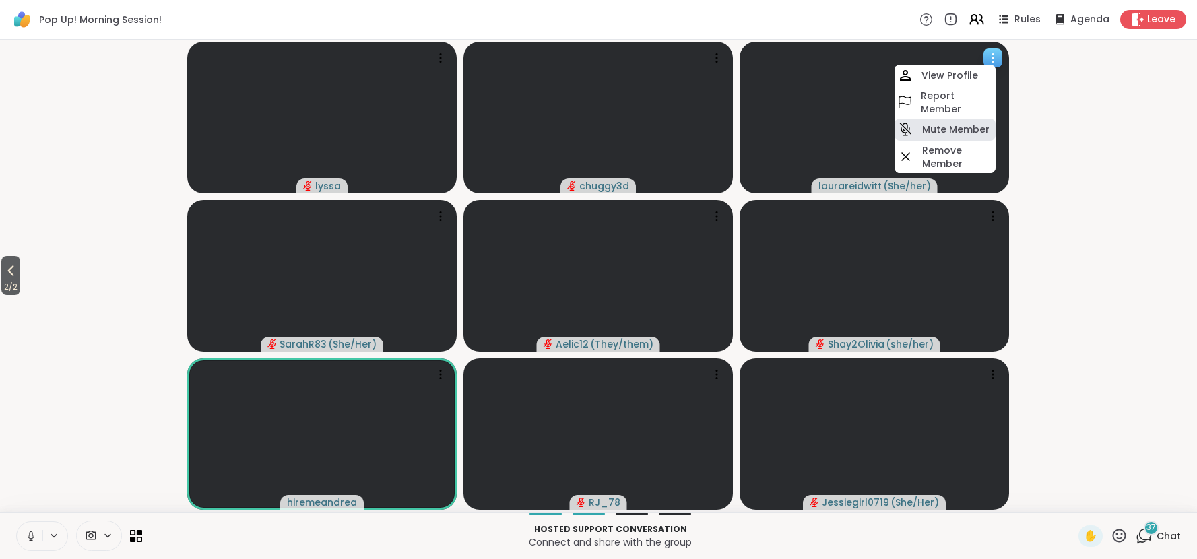
click at [957, 129] on h4 "Mute Member" at bounding box center [955, 129] width 67 height 13
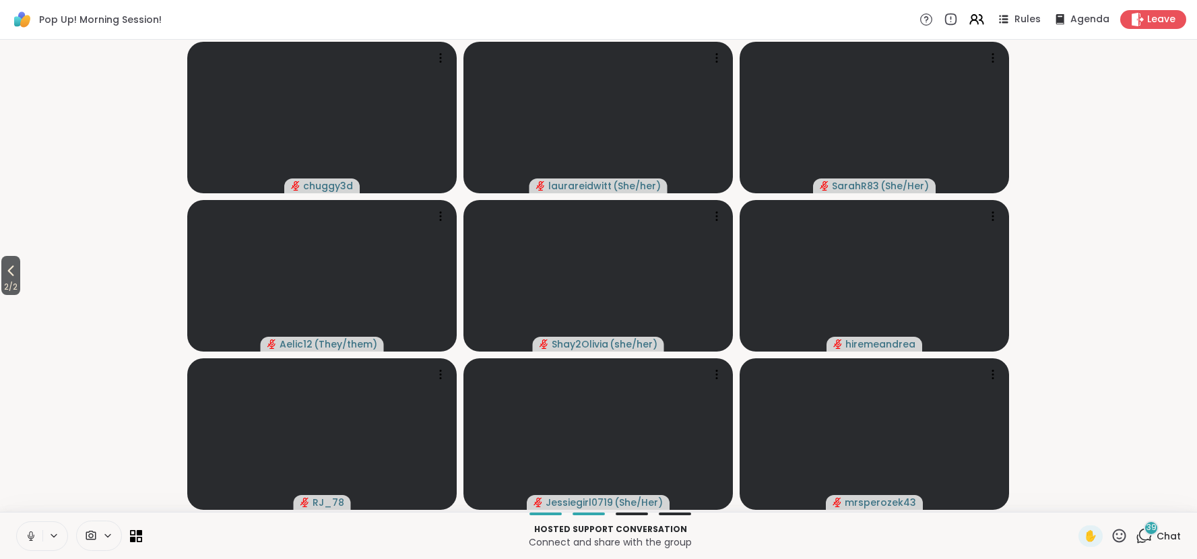
click at [1167, 536] on span "Chat" at bounding box center [1169, 535] width 24 height 13
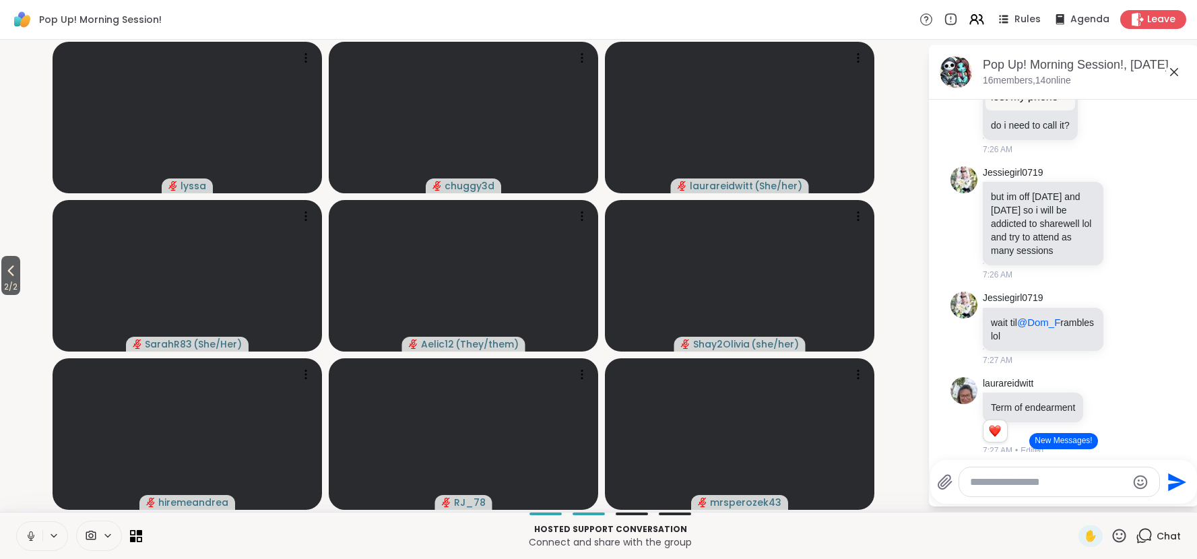
scroll to position [3261, 0]
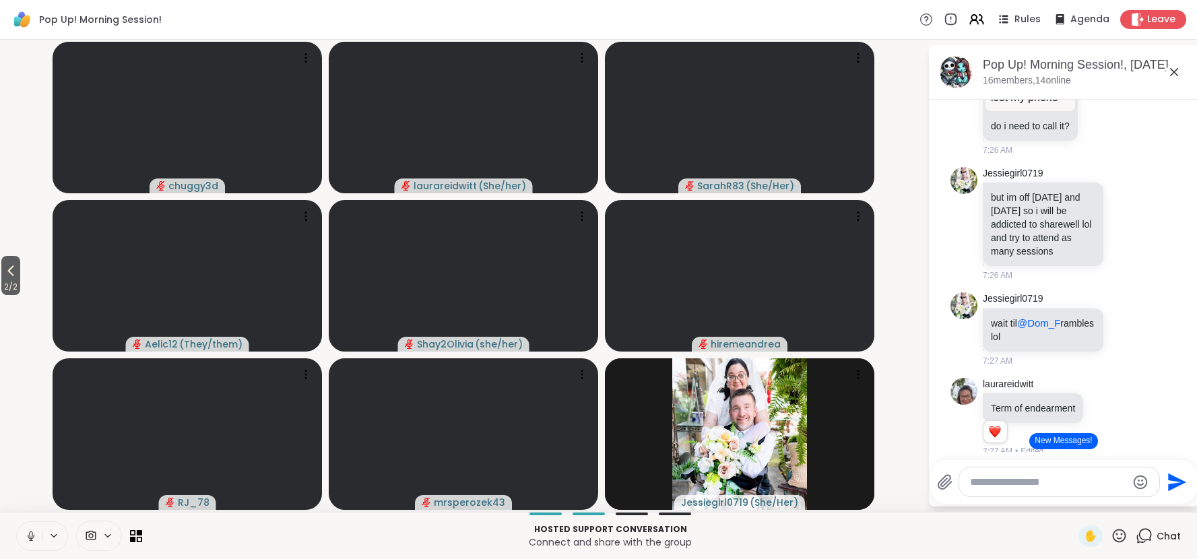
click at [1177, 69] on icon at bounding box center [1174, 72] width 8 height 8
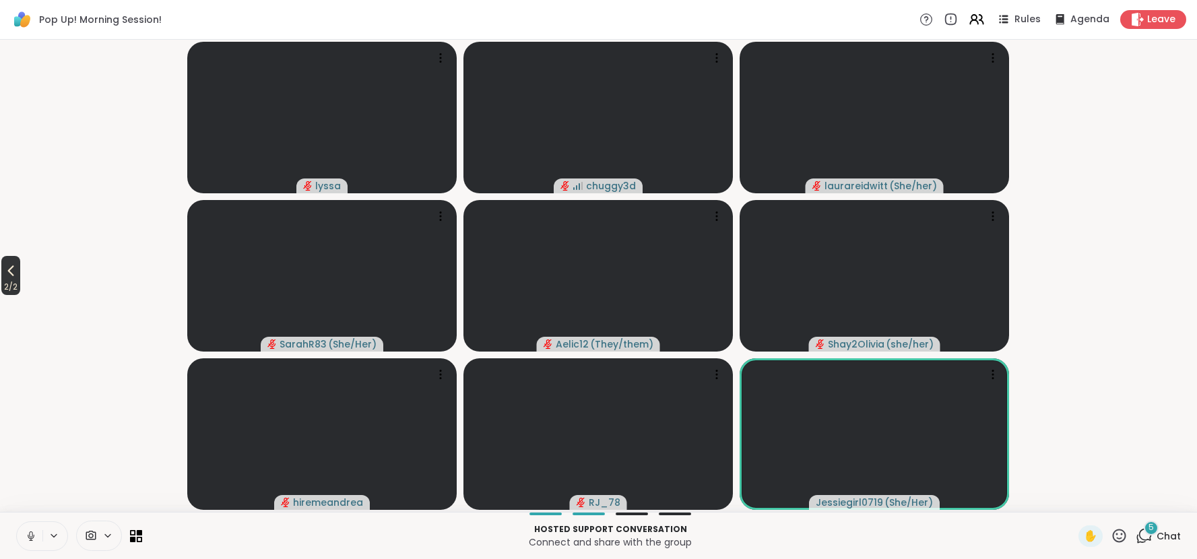
click at [10, 267] on icon at bounding box center [11, 271] width 16 height 16
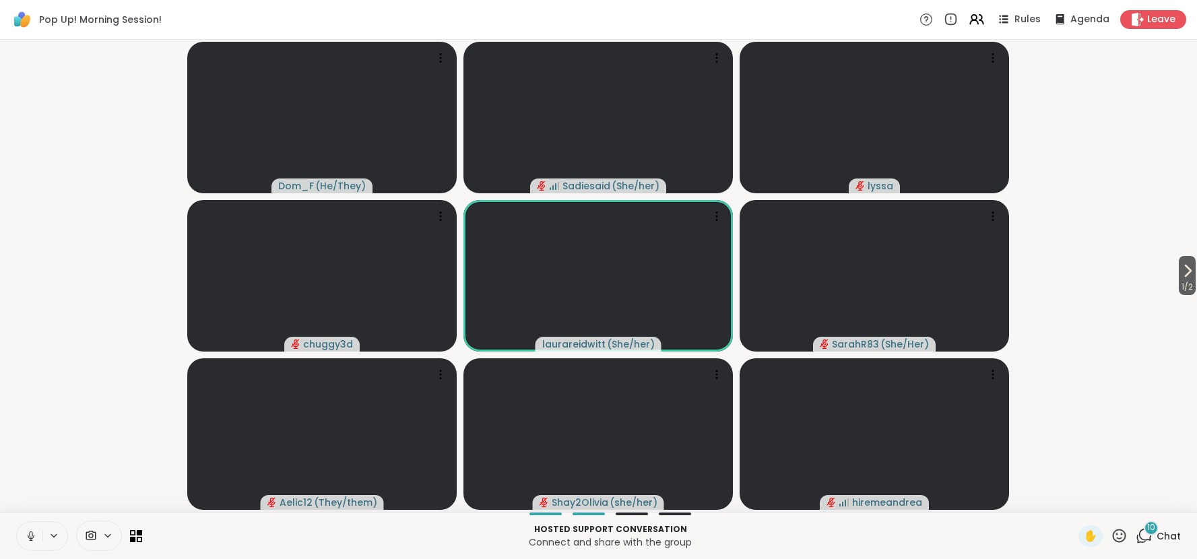
click at [31, 531] on icon at bounding box center [31, 536] width 12 height 12
click at [31, 531] on icon at bounding box center [31, 532] width 4 height 5
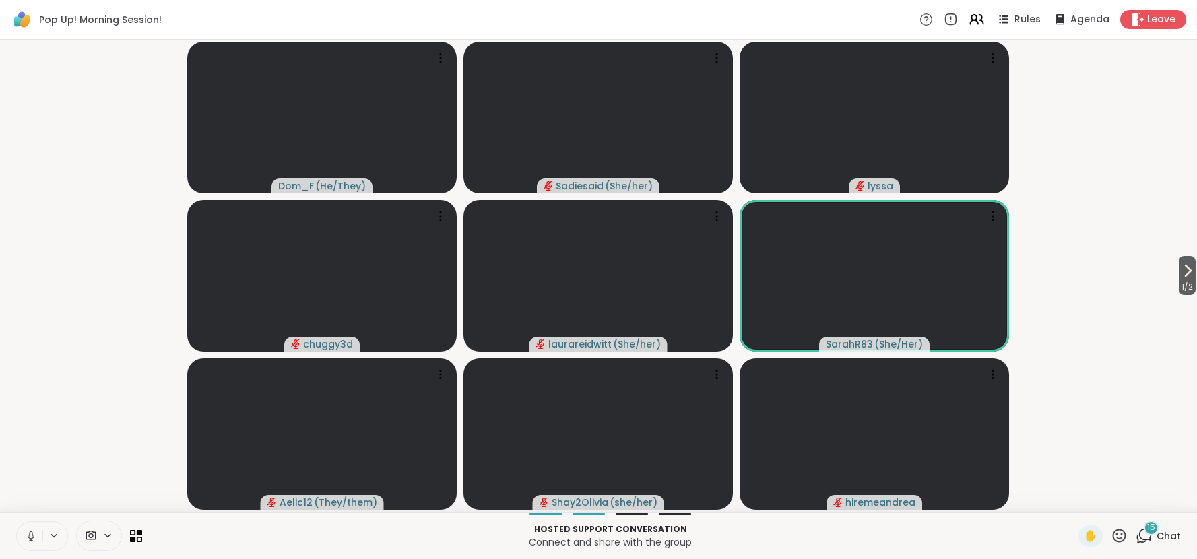
click at [1165, 538] on span "Chat" at bounding box center [1169, 535] width 24 height 13
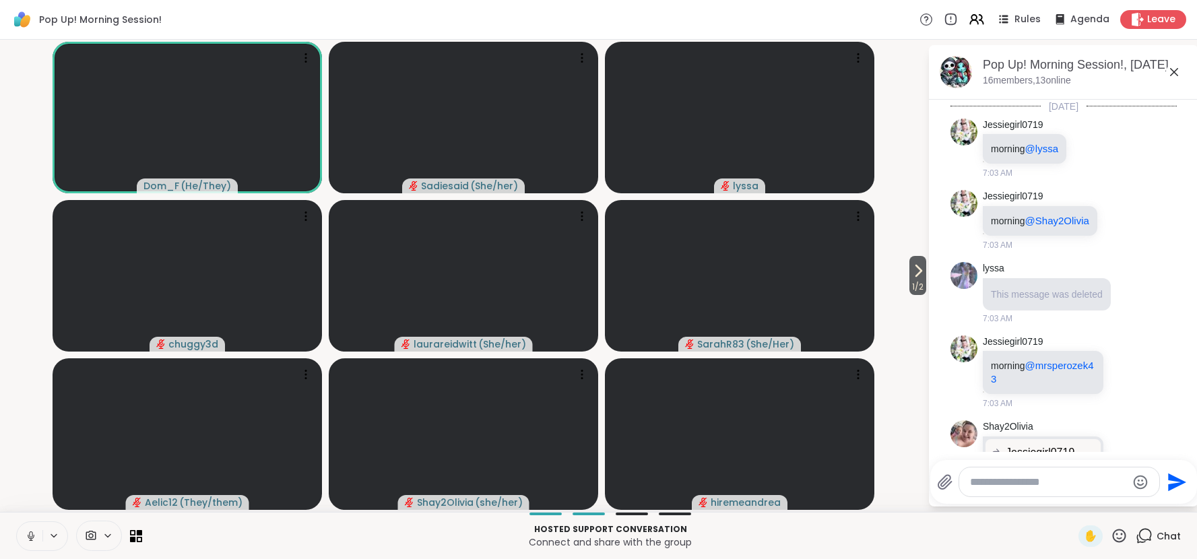
click at [1174, 73] on icon at bounding box center [1174, 72] width 16 height 16
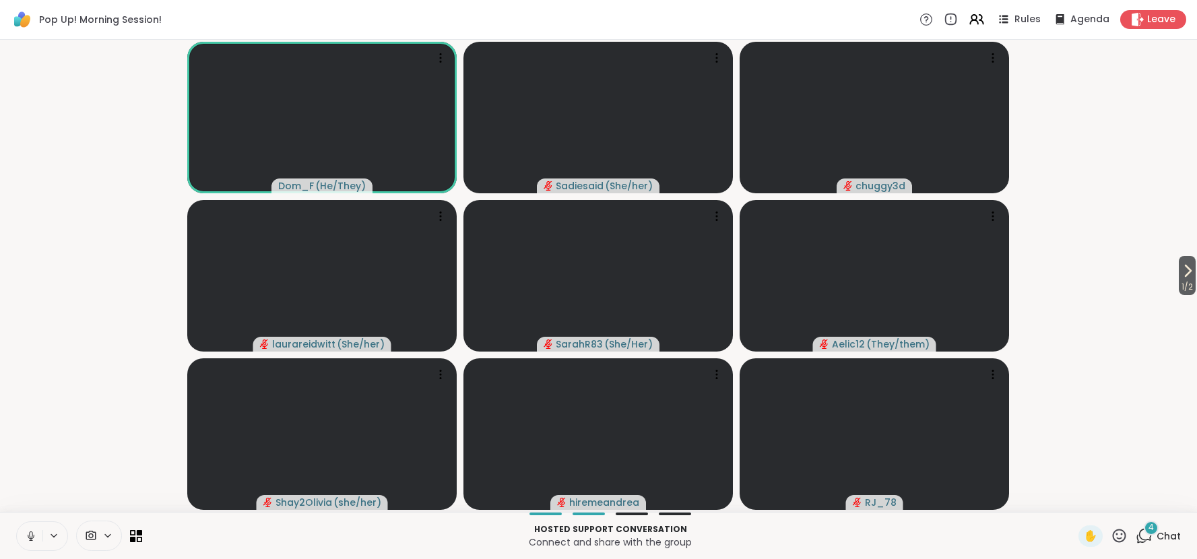
click at [1173, 529] on span "Chat" at bounding box center [1169, 535] width 24 height 13
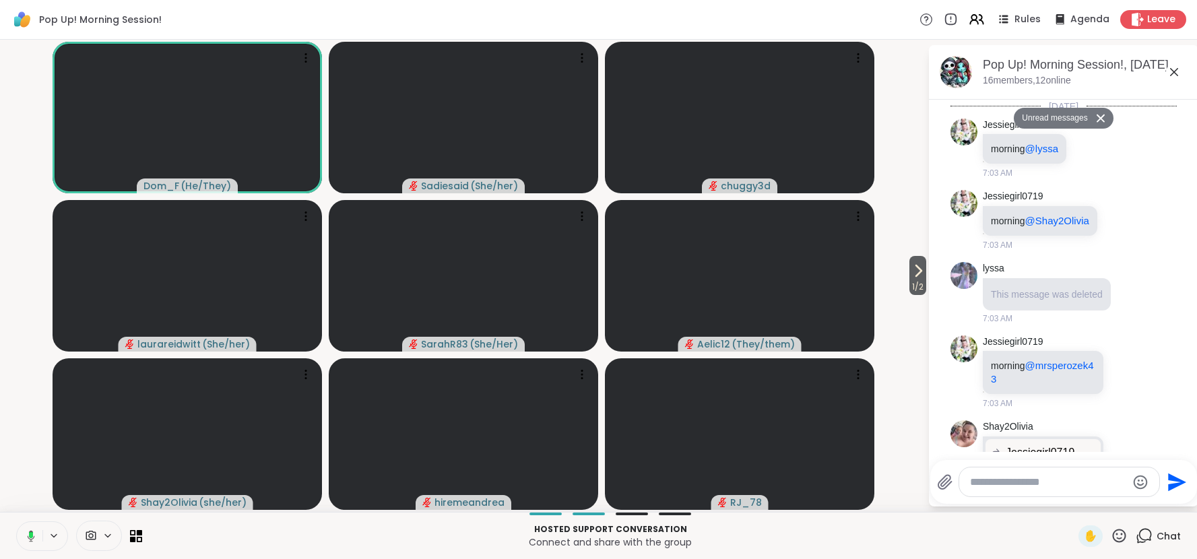
scroll to position [7868, 0]
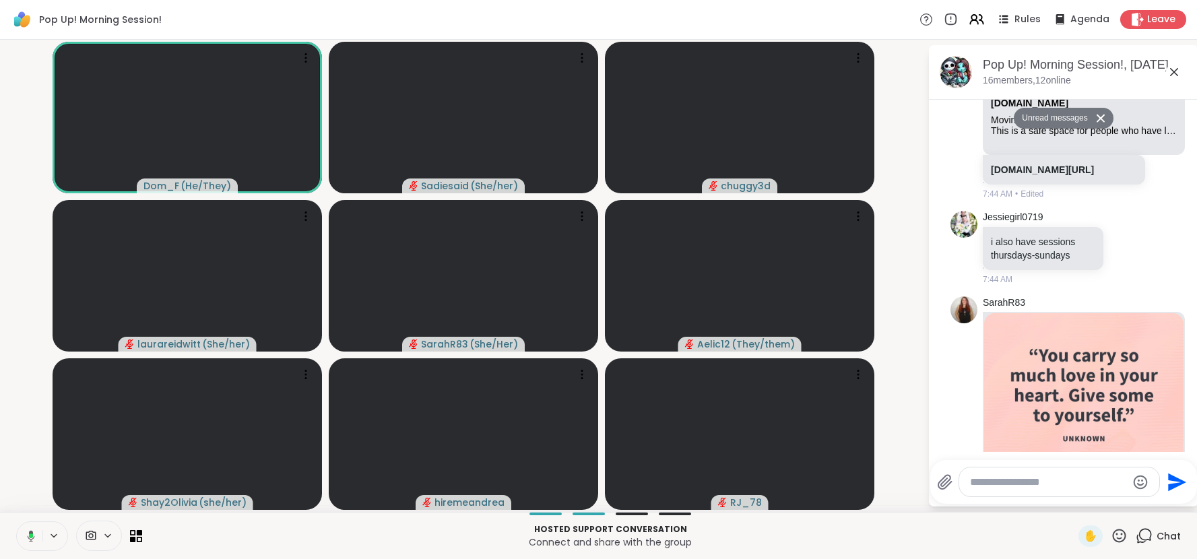
click at [1180, 73] on icon at bounding box center [1174, 72] width 16 height 16
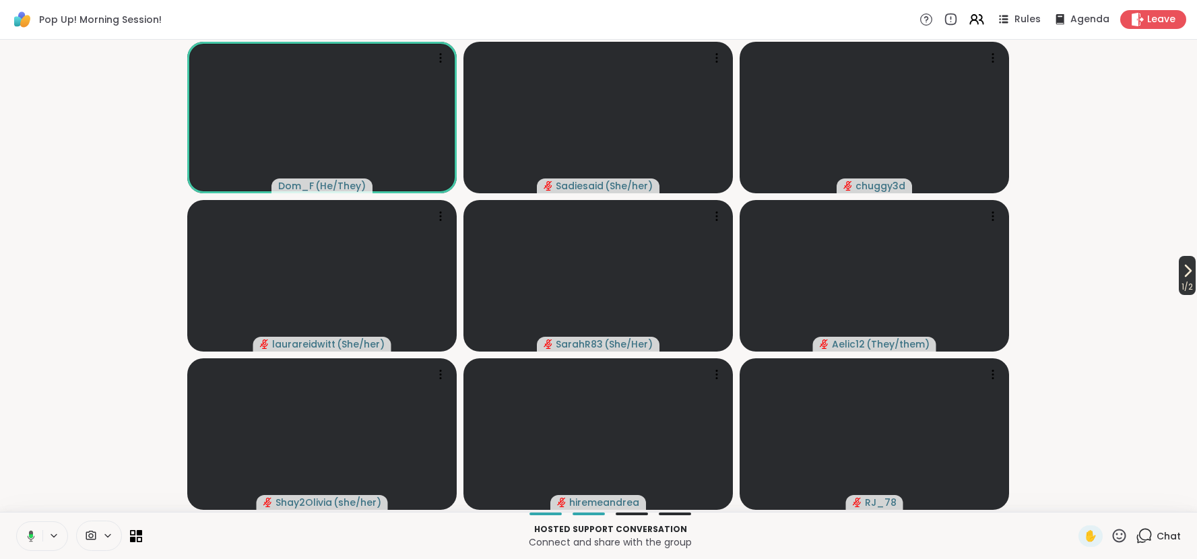
click at [1184, 272] on icon at bounding box center [1187, 271] width 16 height 16
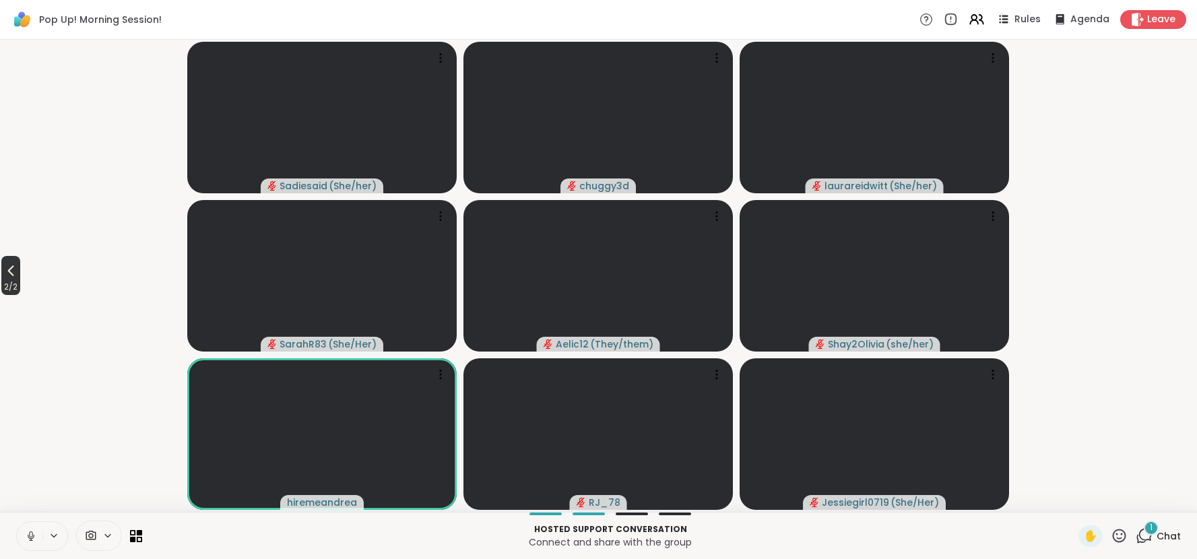
click at [13, 272] on icon at bounding box center [11, 271] width 6 height 11
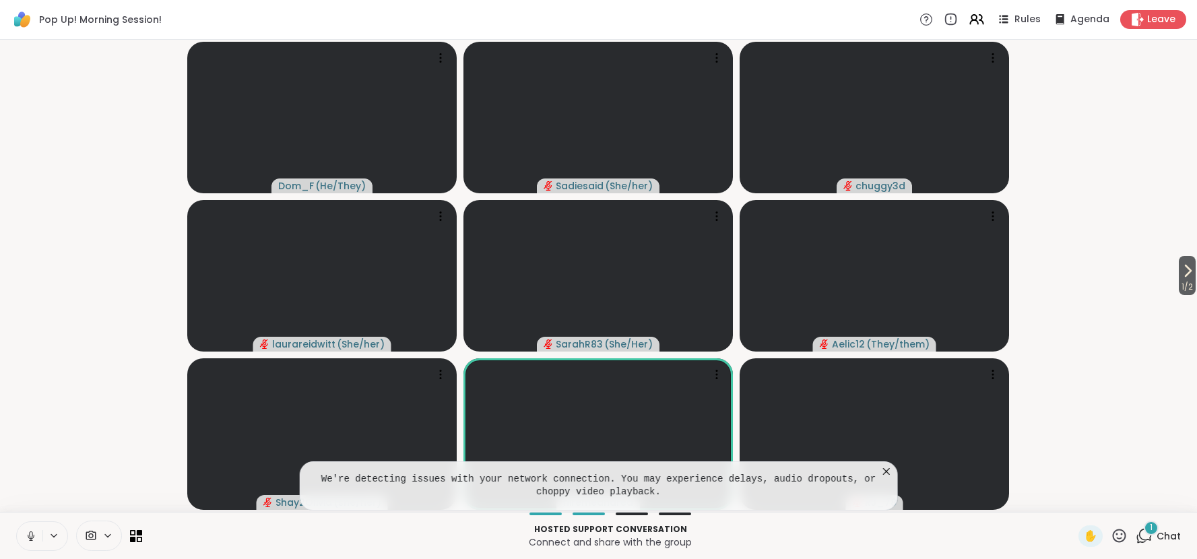
click at [886, 473] on icon at bounding box center [886, 471] width 13 height 13
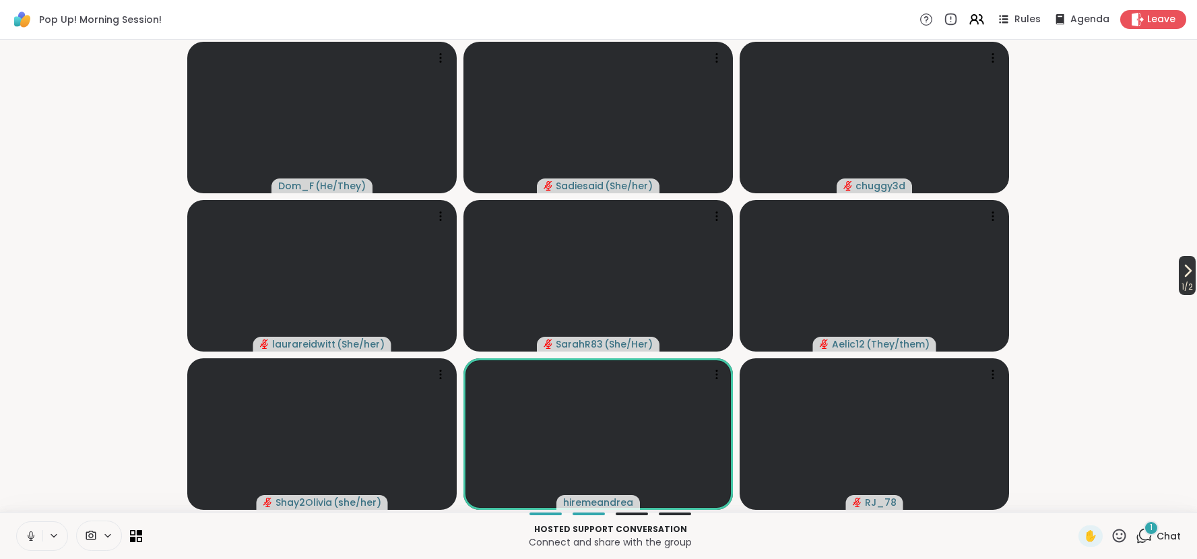
click at [1187, 278] on icon at bounding box center [1187, 271] width 16 height 16
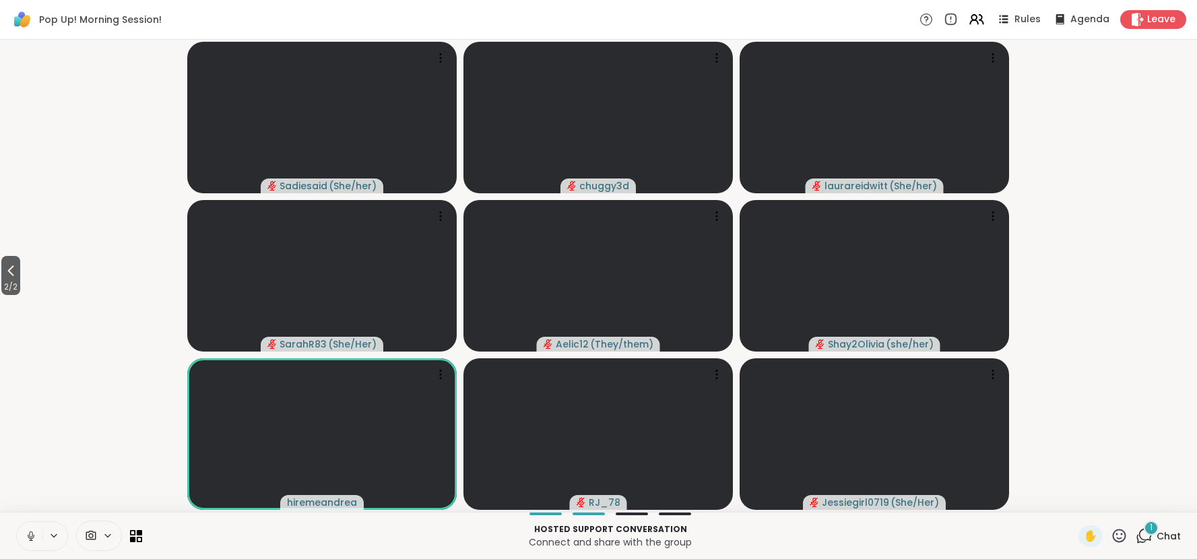
click at [1159, 540] on span "Chat" at bounding box center [1169, 535] width 24 height 13
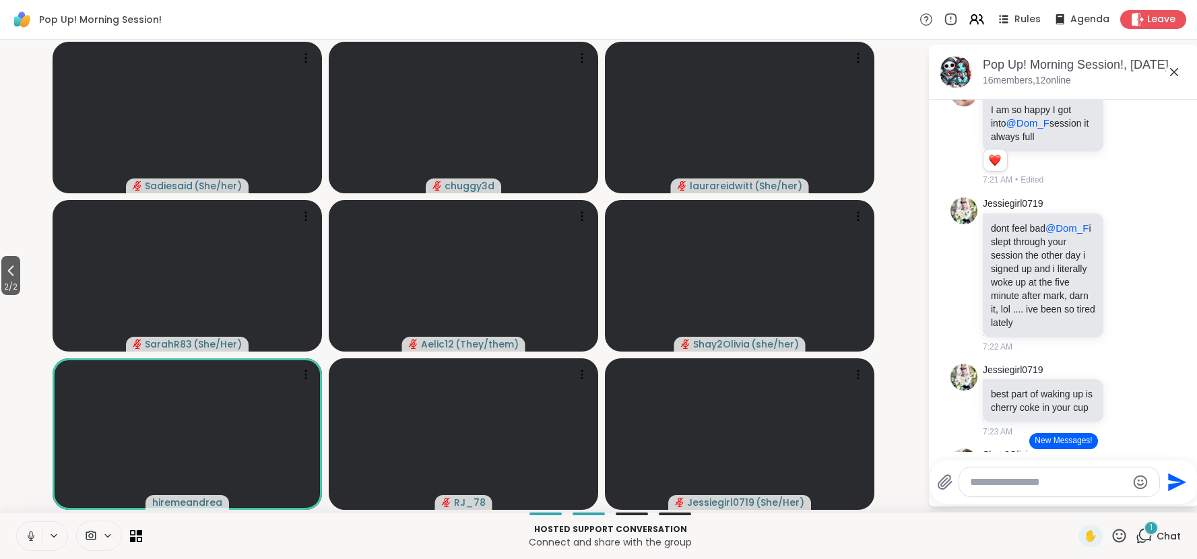
scroll to position [2317, 0]
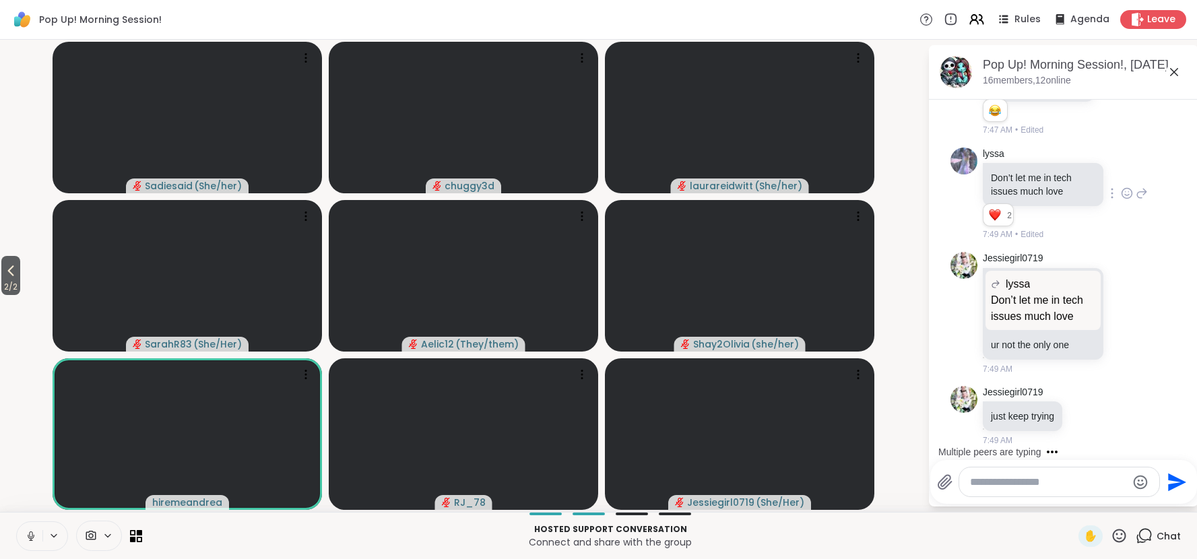
click at [1126, 193] on icon at bounding box center [1127, 193] width 12 height 13
click at [1017, 174] on span "❤️" at bounding box center [1019, 171] width 13 height 13
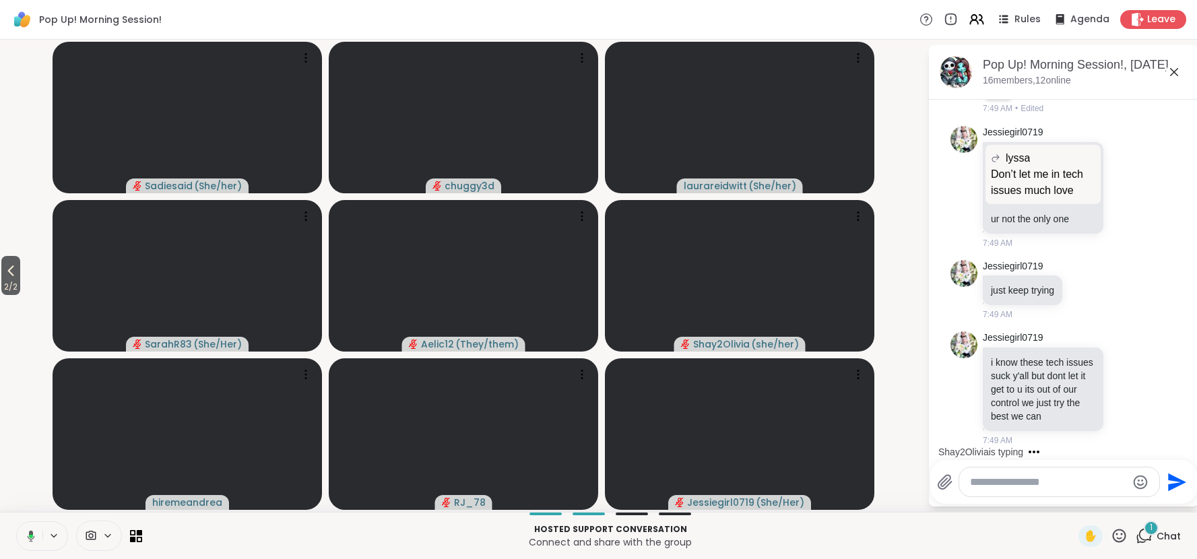
click at [1173, 71] on icon at bounding box center [1174, 72] width 8 height 8
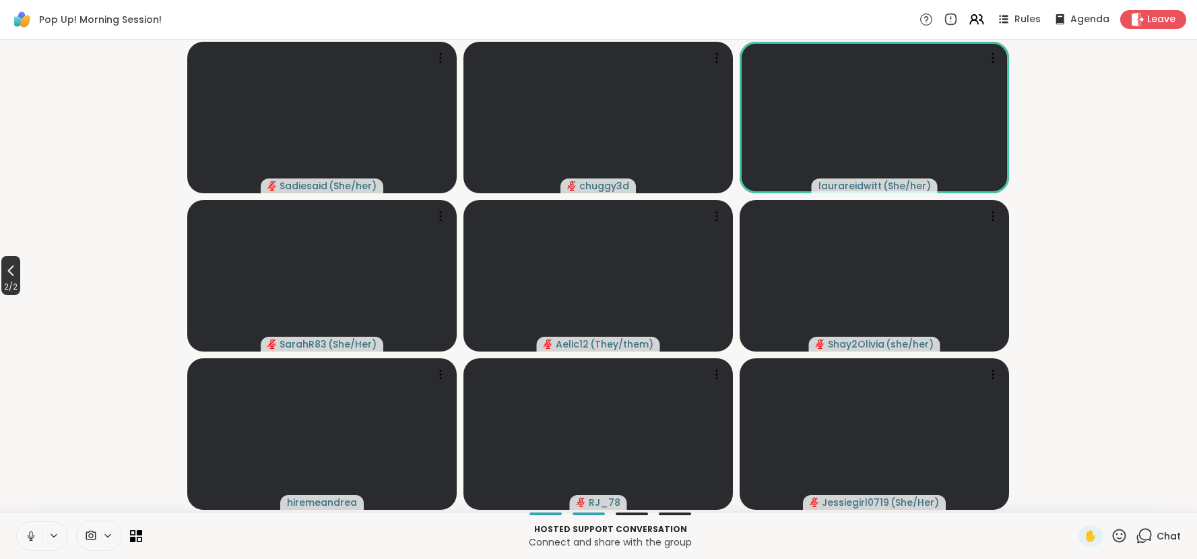
click at [13, 266] on icon at bounding box center [11, 271] width 16 height 16
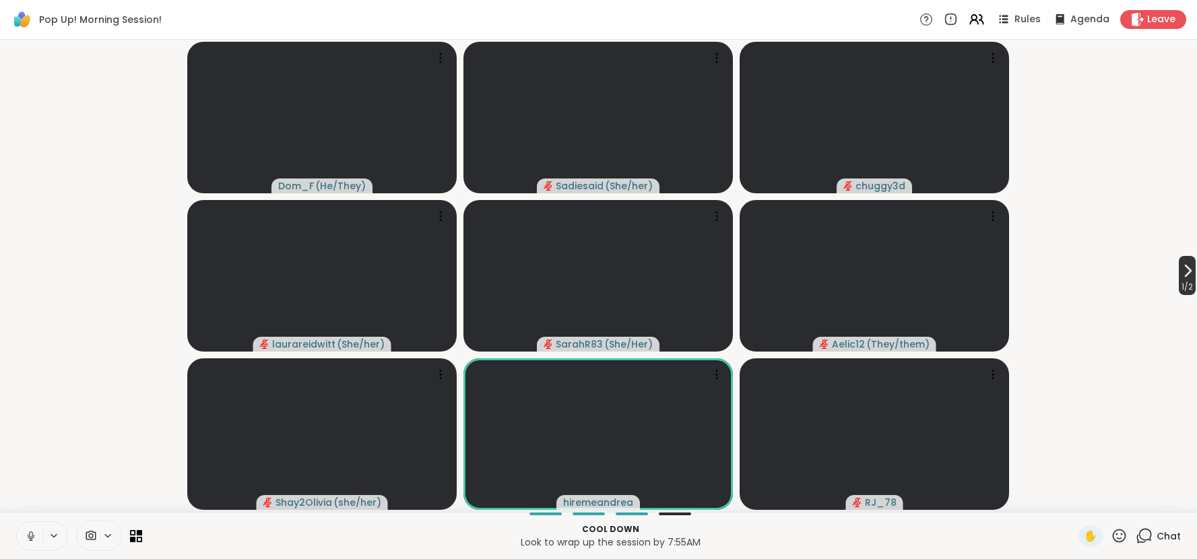
click at [1190, 278] on icon at bounding box center [1187, 271] width 16 height 16
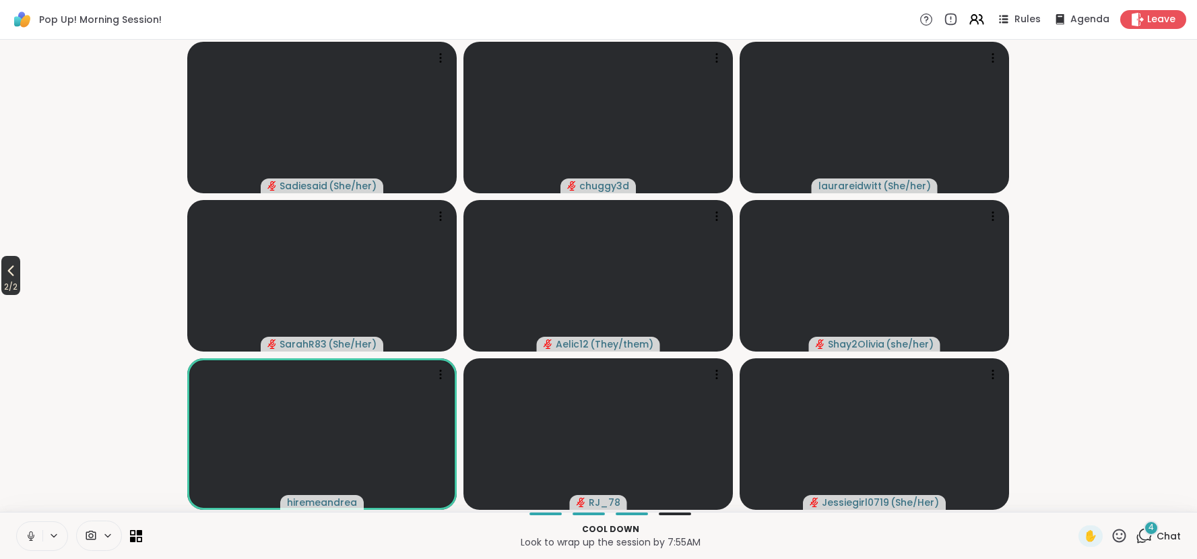
click at [20, 276] on button "2 / 2" at bounding box center [10, 275] width 19 height 39
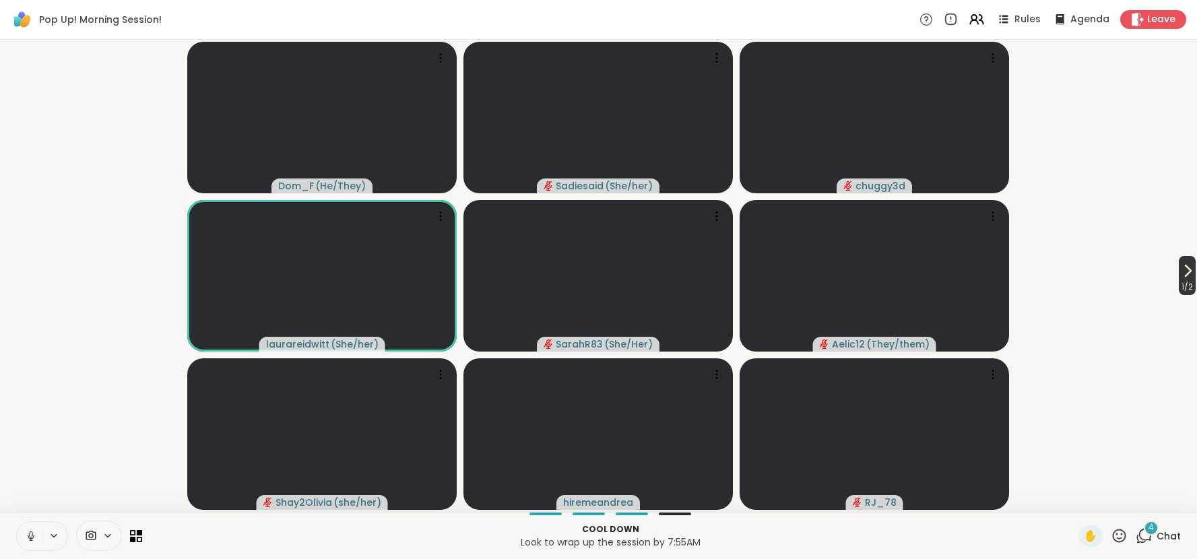
click at [1182, 273] on icon at bounding box center [1187, 271] width 16 height 16
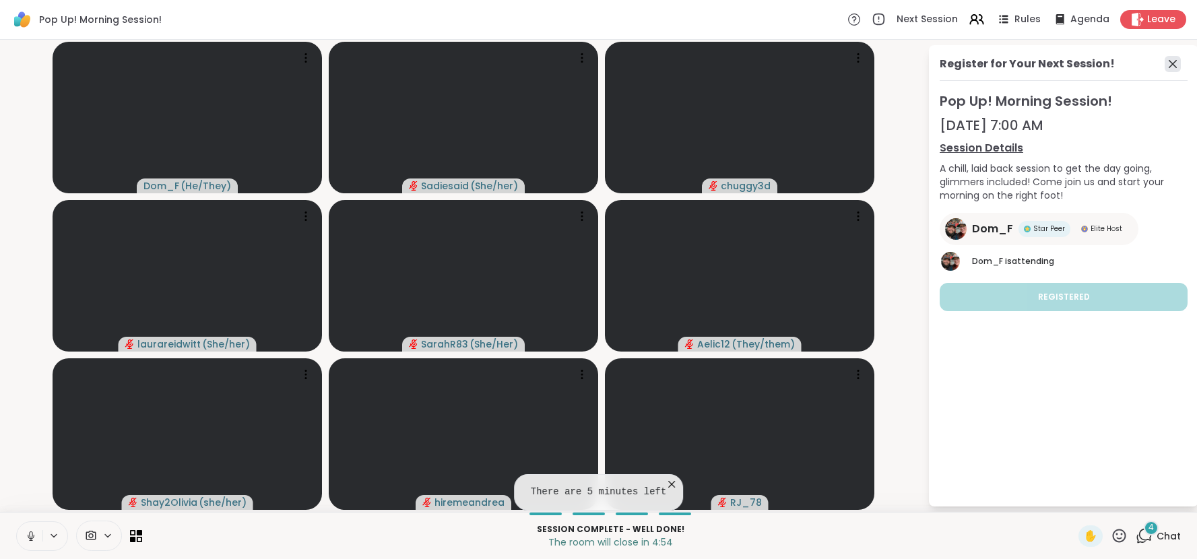
click at [1171, 67] on icon at bounding box center [1173, 64] width 16 height 16
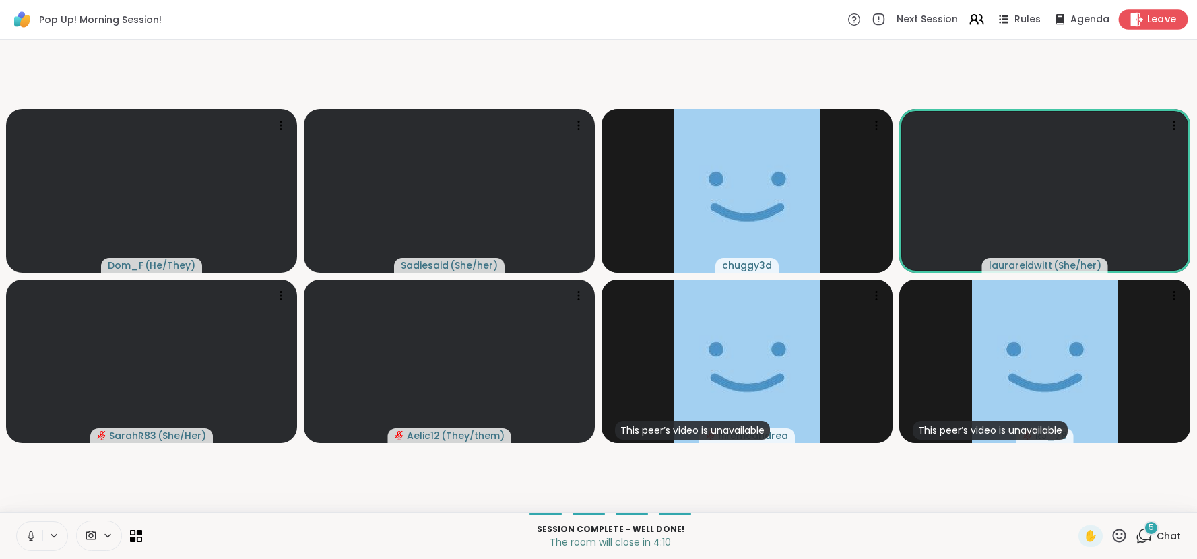
click at [1156, 19] on span "Leave" at bounding box center [1162, 20] width 30 height 14
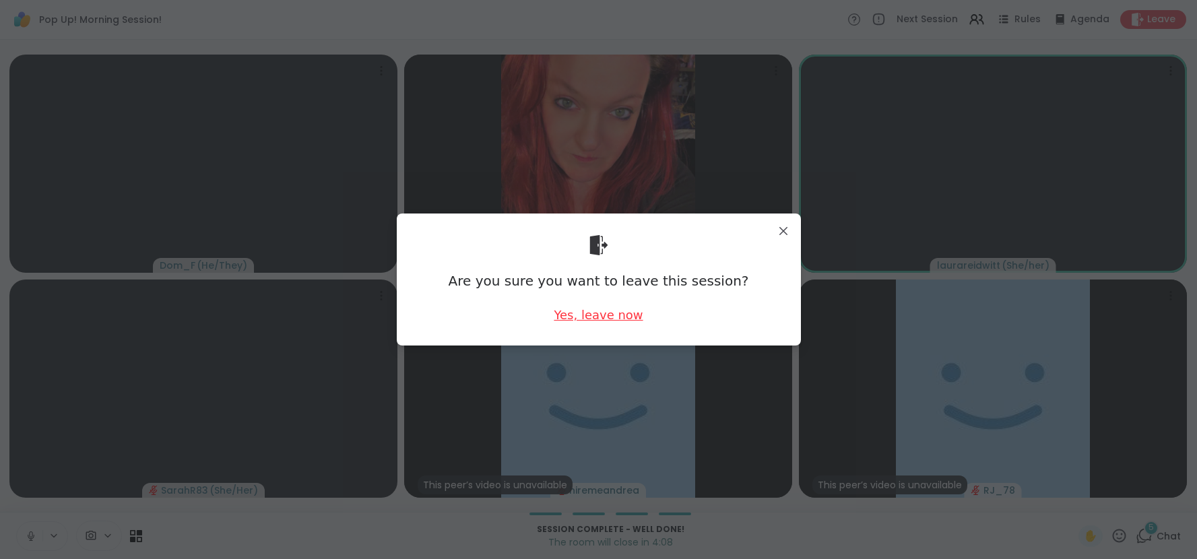
click at [590, 320] on div "Yes, leave now" at bounding box center [598, 314] width 89 height 17
